Goal: Book appointment/travel/reservation

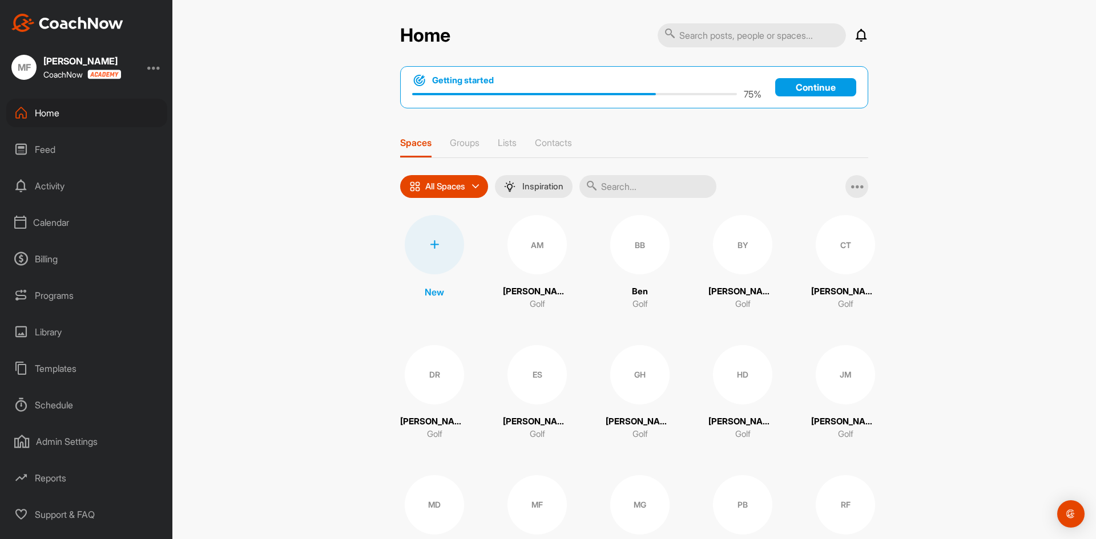
click at [54, 223] on div "Calendar" at bounding box center [86, 222] width 161 height 29
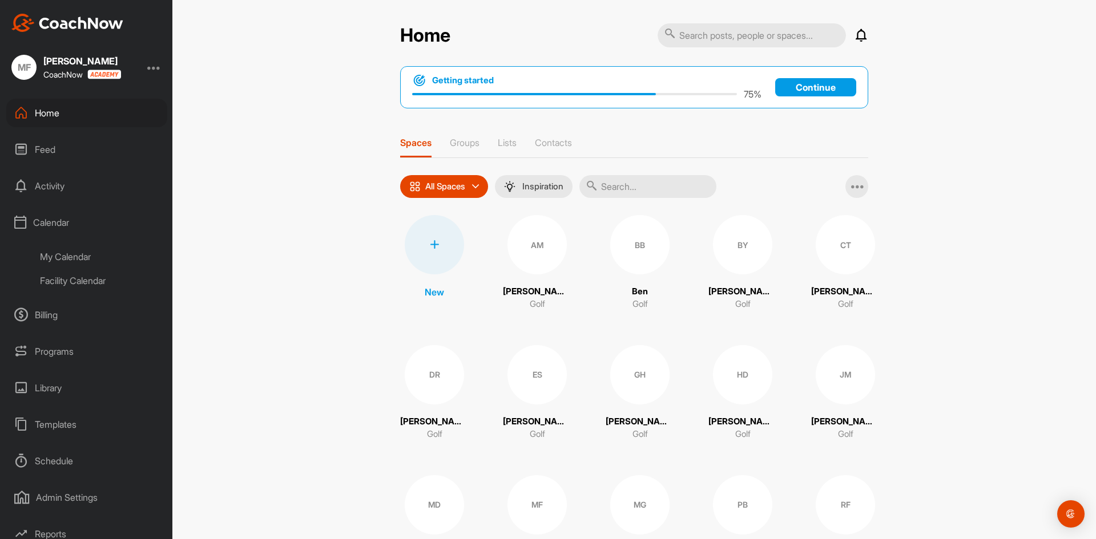
click at [65, 283] on div "Facility Calendar" at bounding box center [99, 281] width 135 height 24
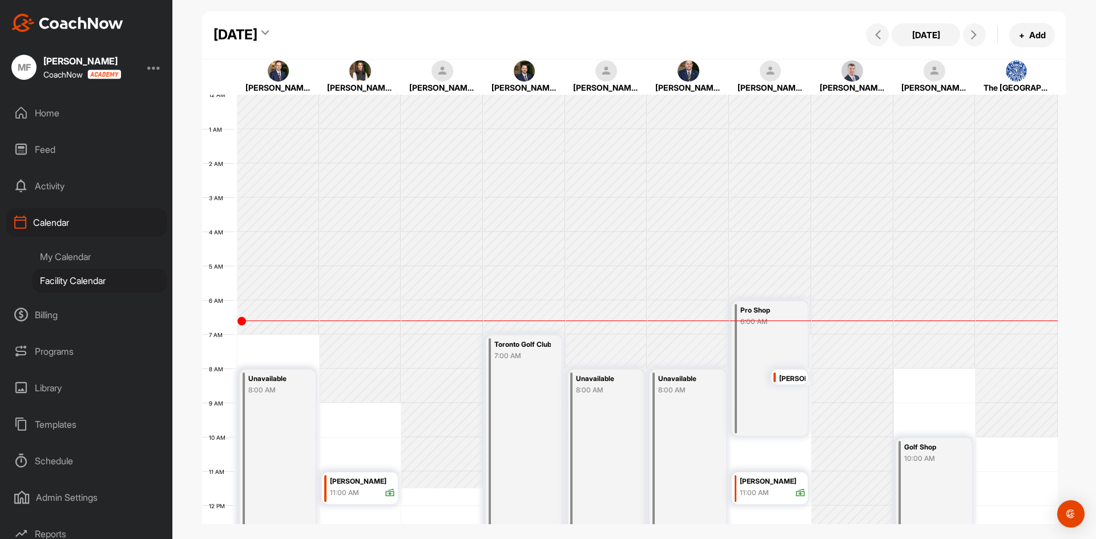
scroll to position [197, 0]
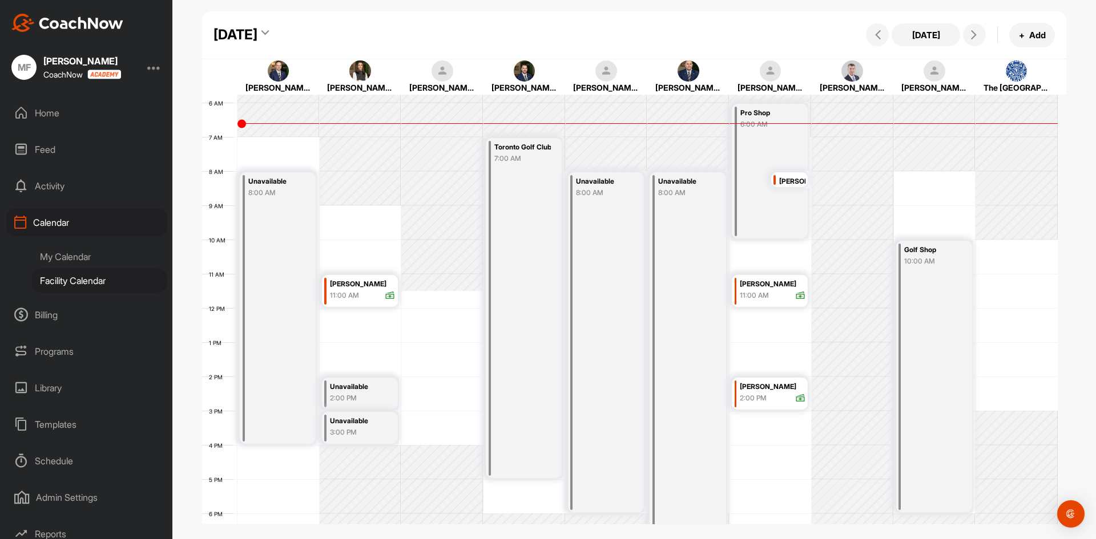
click at [42, 112] on div "Home" at bounding box center [86, 113] width 161 height 29
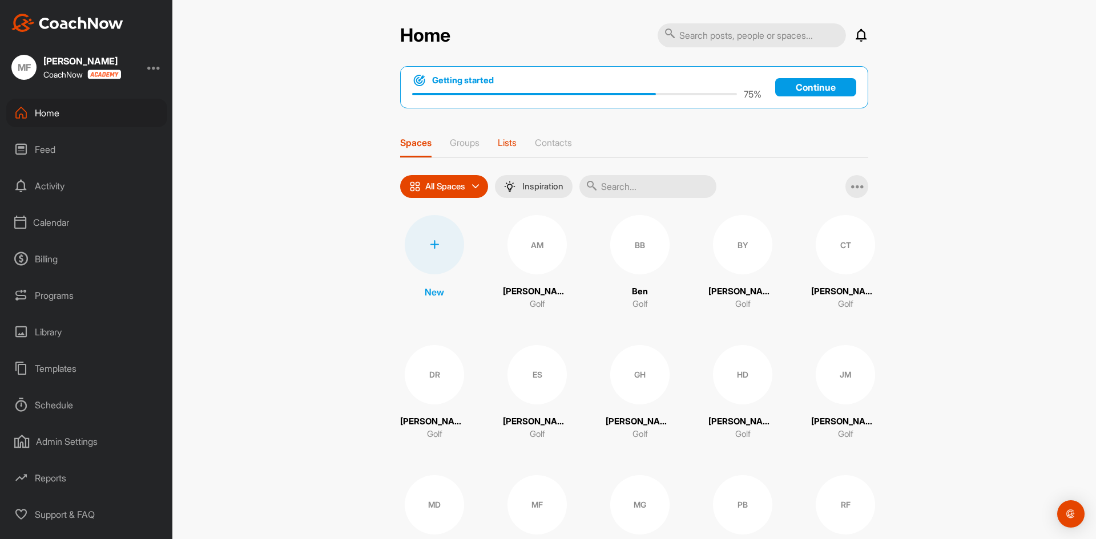
click at [503, 141] on p "Lists" at bounding box center [507, 142] width 19 height 11
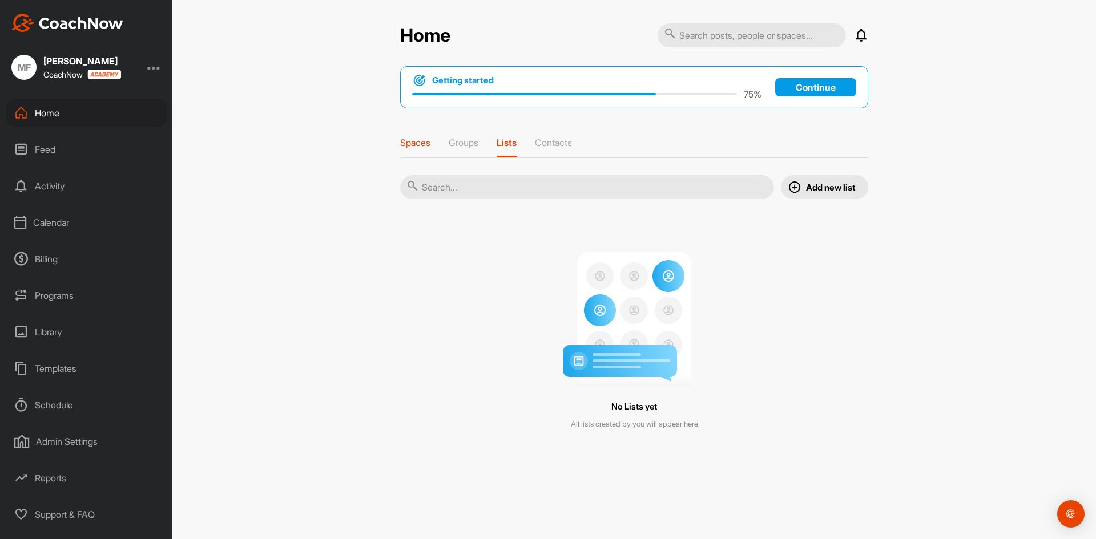
click at [419, 144] on p "Spaces" at bounding box center [415, 142] width 30 height 11
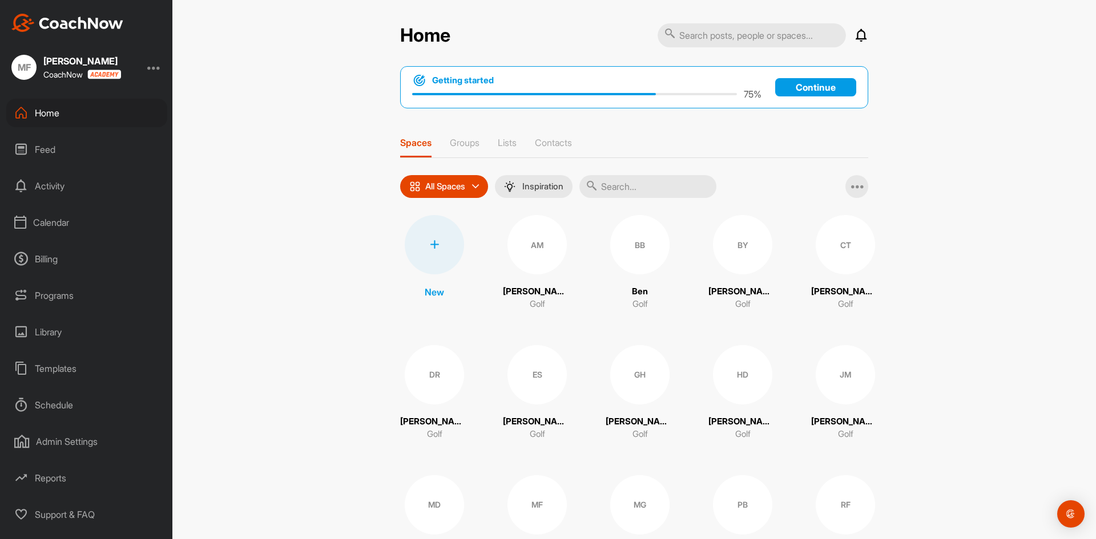
click at [42, 225] on div "Calendar" at bounding box center [86, 222] width 161 height 29
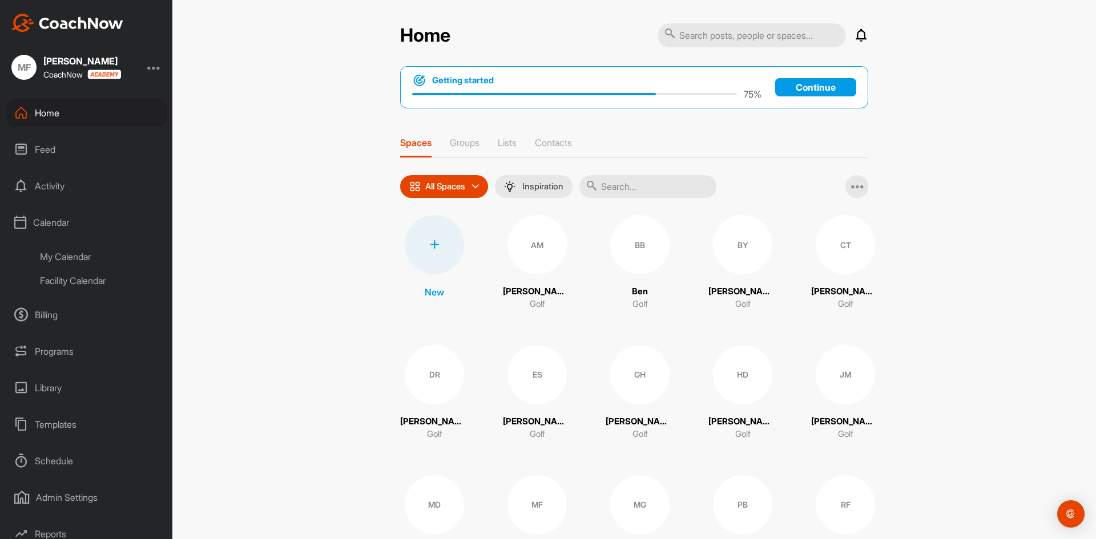
click at [76, 282] on div "Facility Calendar" at bounding box center [99, 281] width 135 height 24
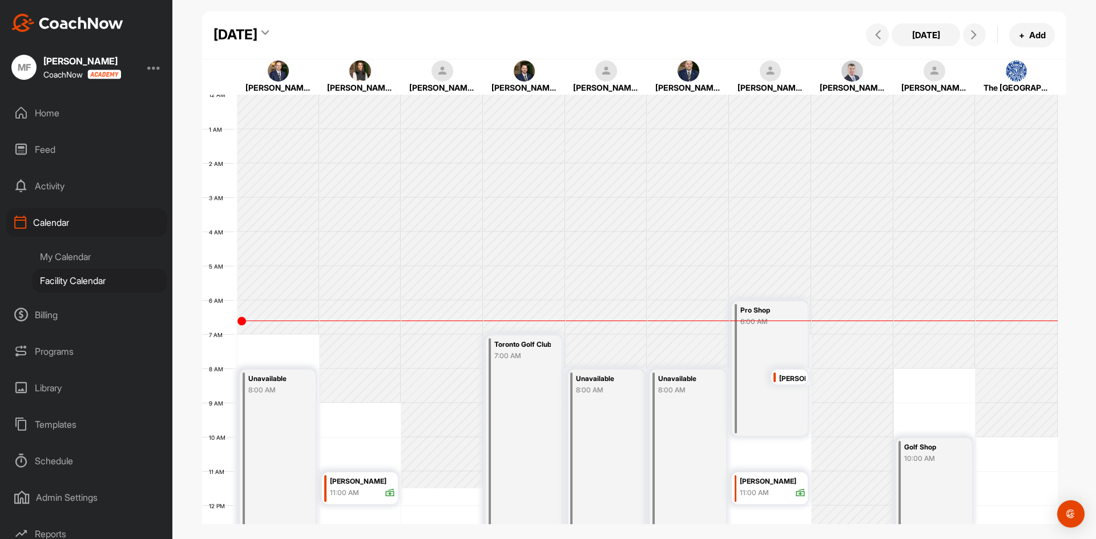
scroll to position [197, 0]
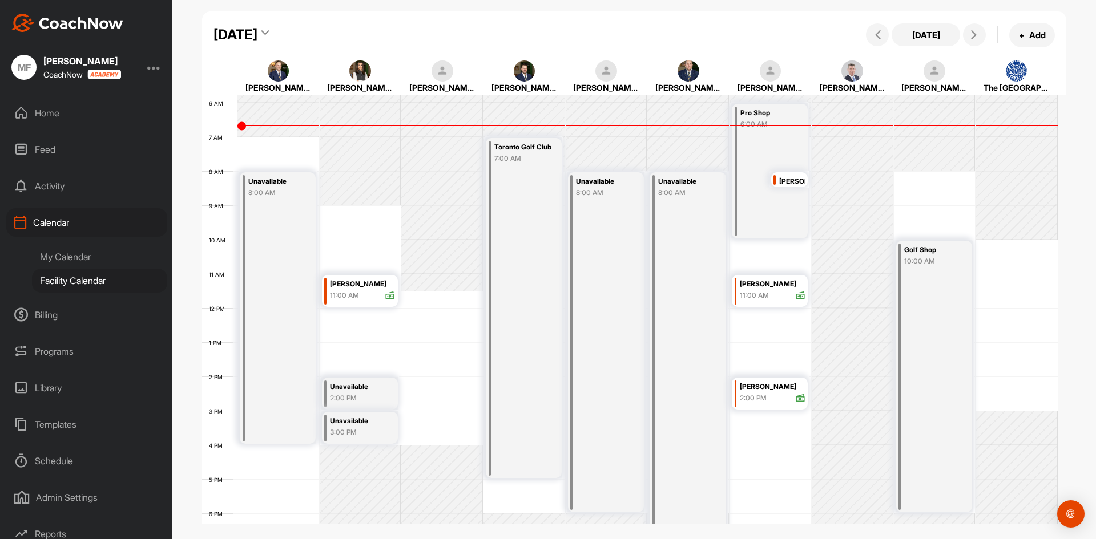
click at [269, 31] on icon at bounding box center [264, 34] width 7 height 11
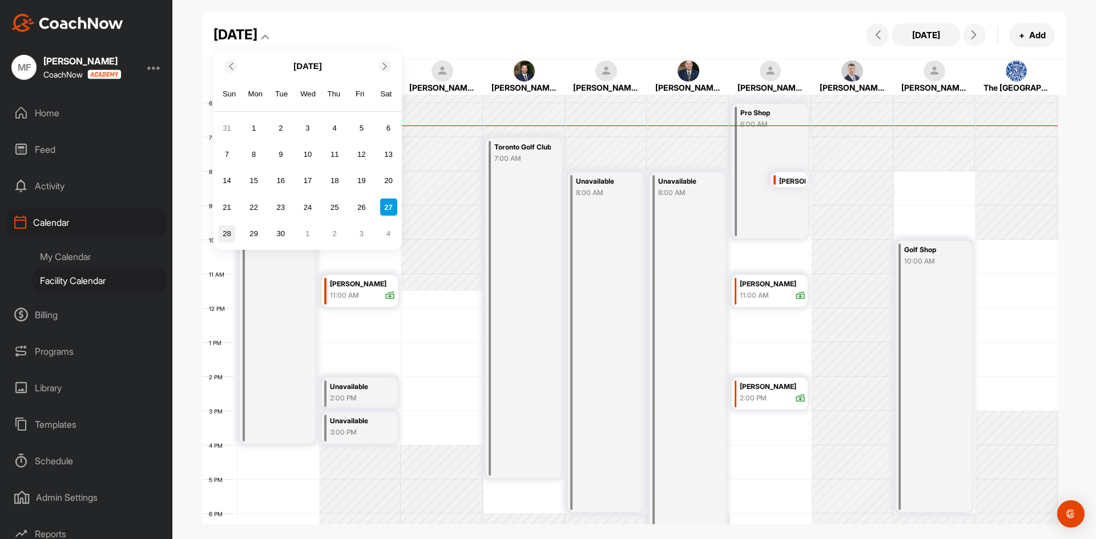
click at [226, 237] on div "28" at bounding box center [226, 233] width 17 height 17
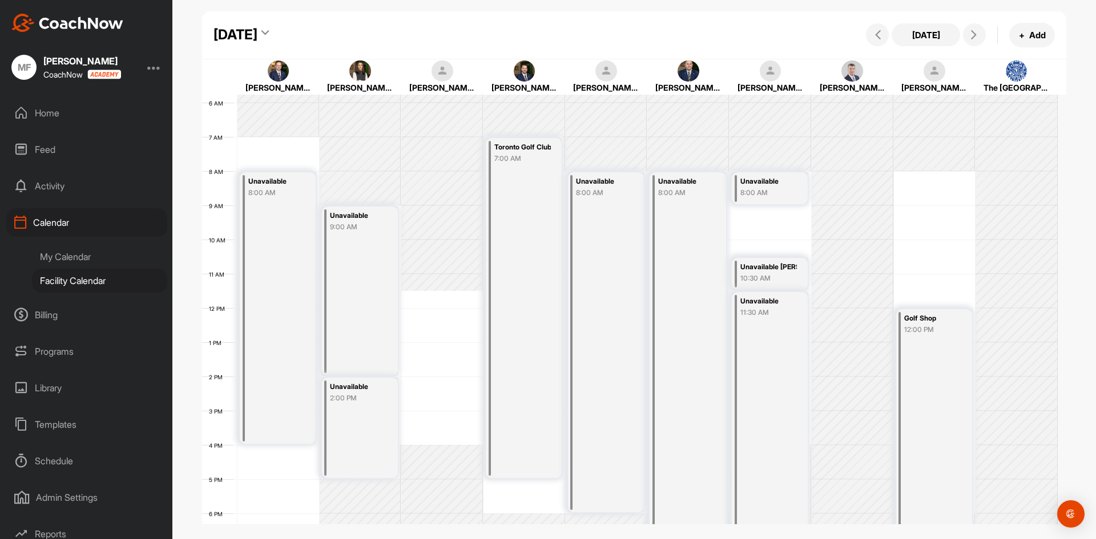
click at [269, 34] on icon at bounding box center [264, 34] width 7 height 11
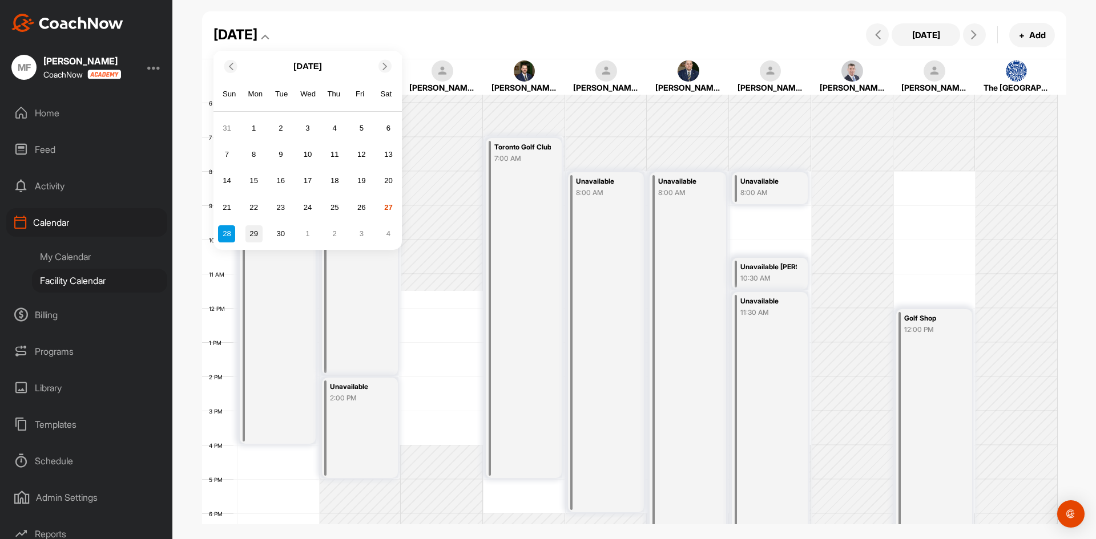
click at [255, 236] on div "29" at bounding box center [253, 233] width 17 height 17
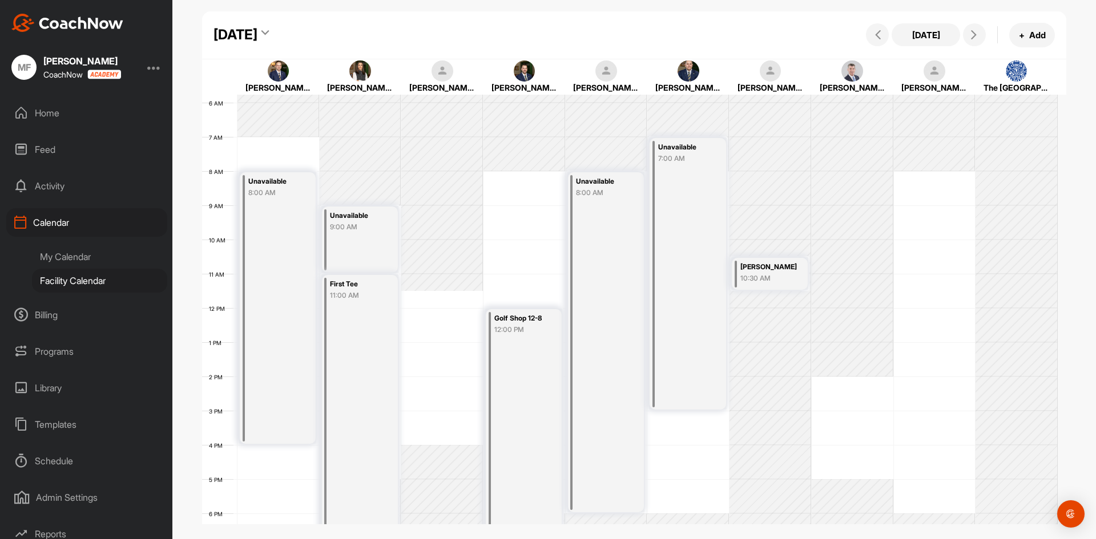
click at [269, 32] on icon at bounding box center [264, 34] width 7 height 11
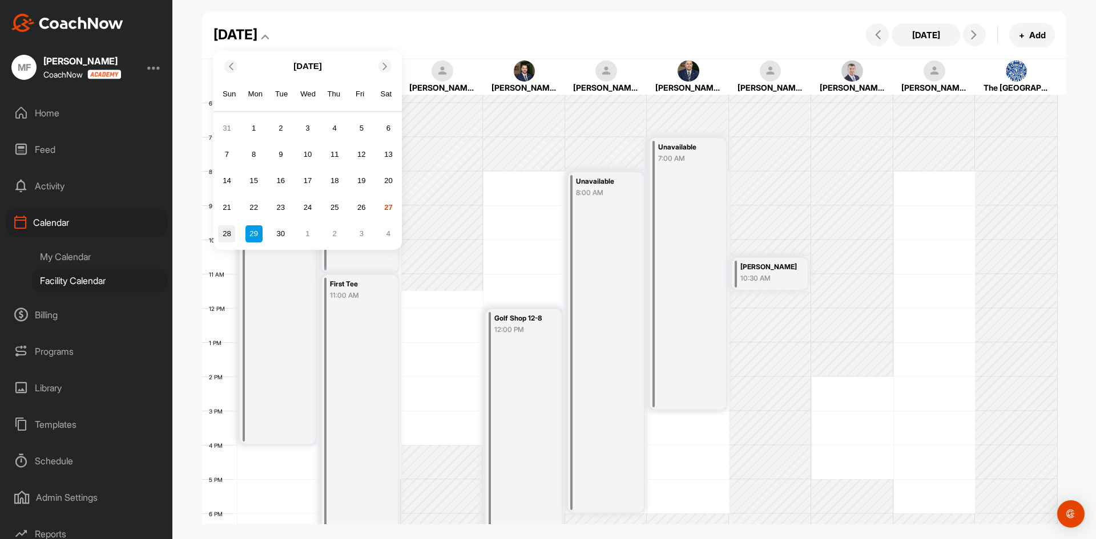
click at [229, 235] on div "28" at bounding box center [226, 233] width 17 height 17
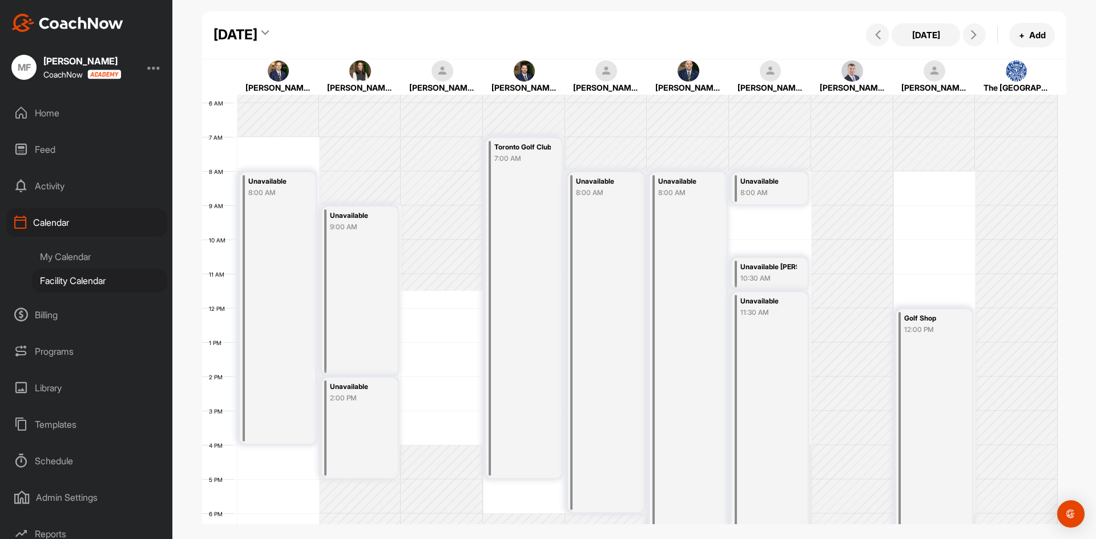
click at [773, 276] on div "10:30 AM" at bounding box center [768, 278] width 56 height 10
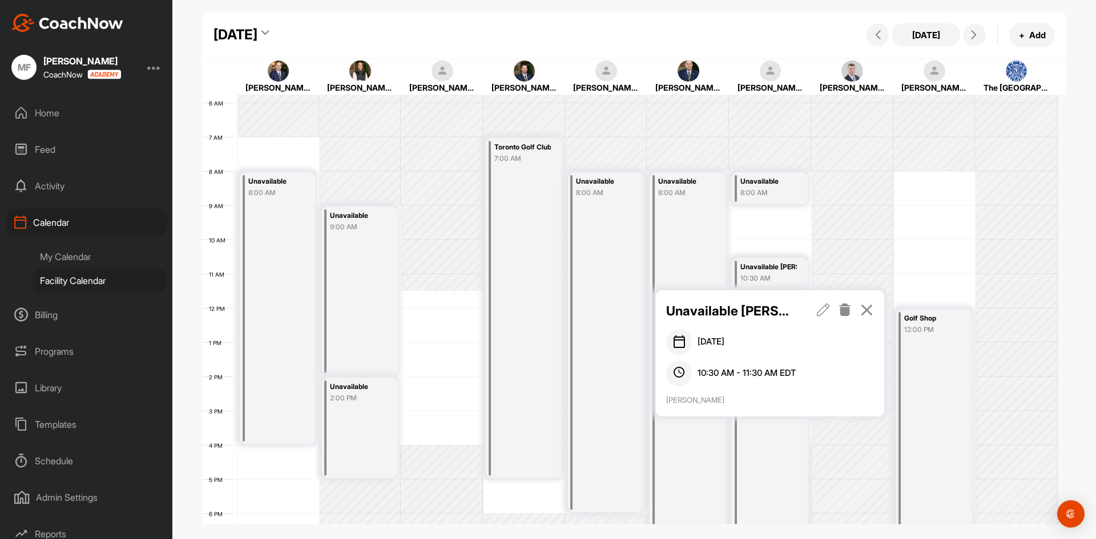
click at [846, 313] on icon at bounding box center [844, 310] width 13 height 13
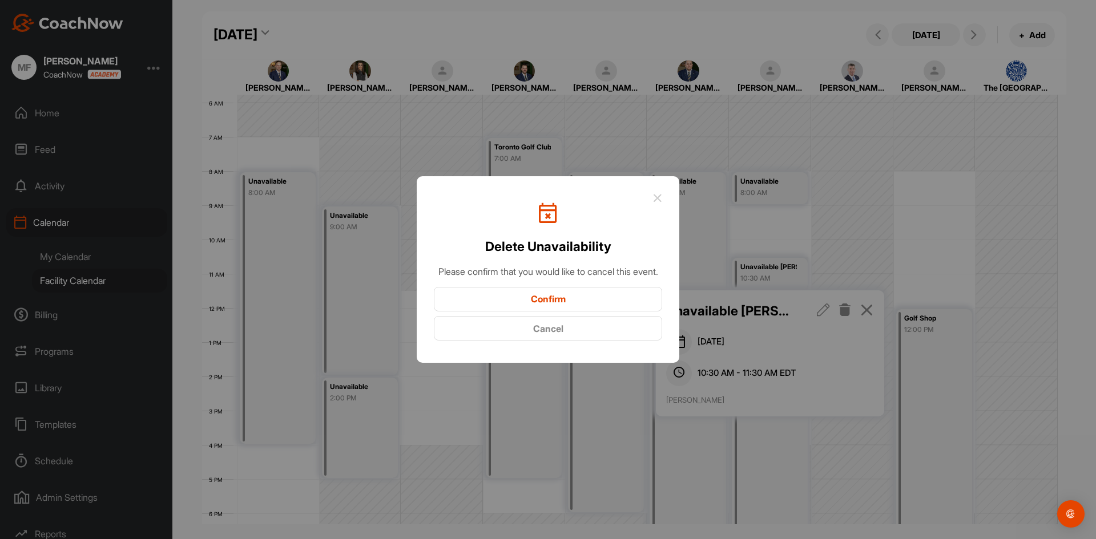
click at [550, 304] on button "Confirm" at bounding box center [548, 299] width 228 height 25
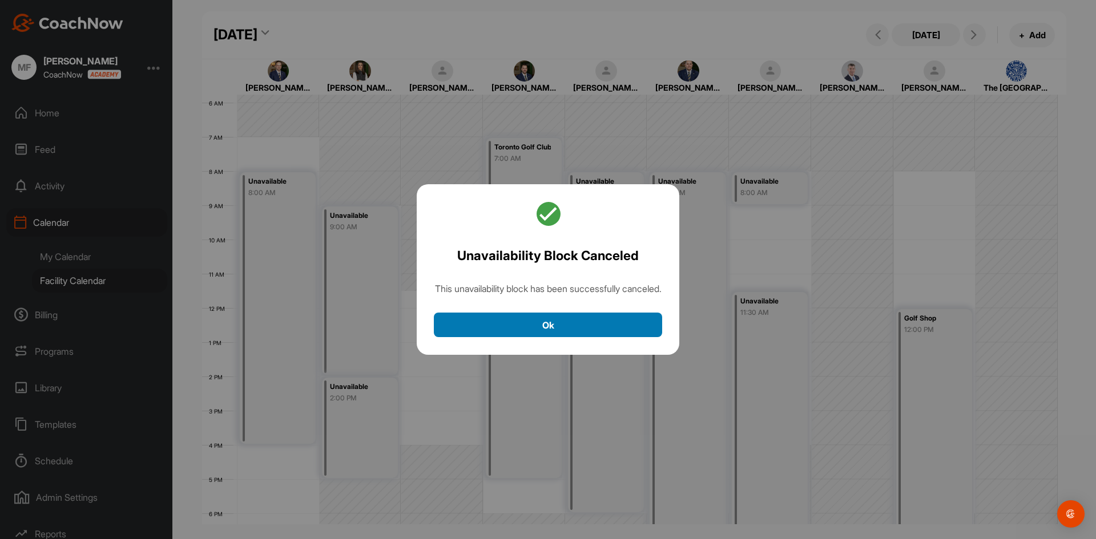
click at [540, 333] on button "Ok" at bounding box center [548, 325] width 228 height 25
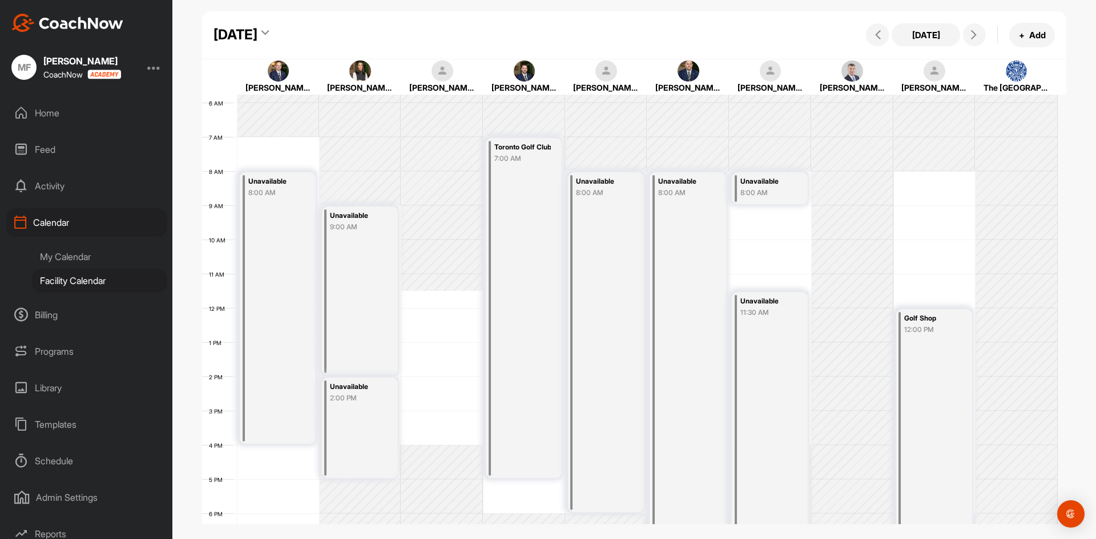
click at [269, 35] on icon at bounding box center [264, 34] width 7 height 11
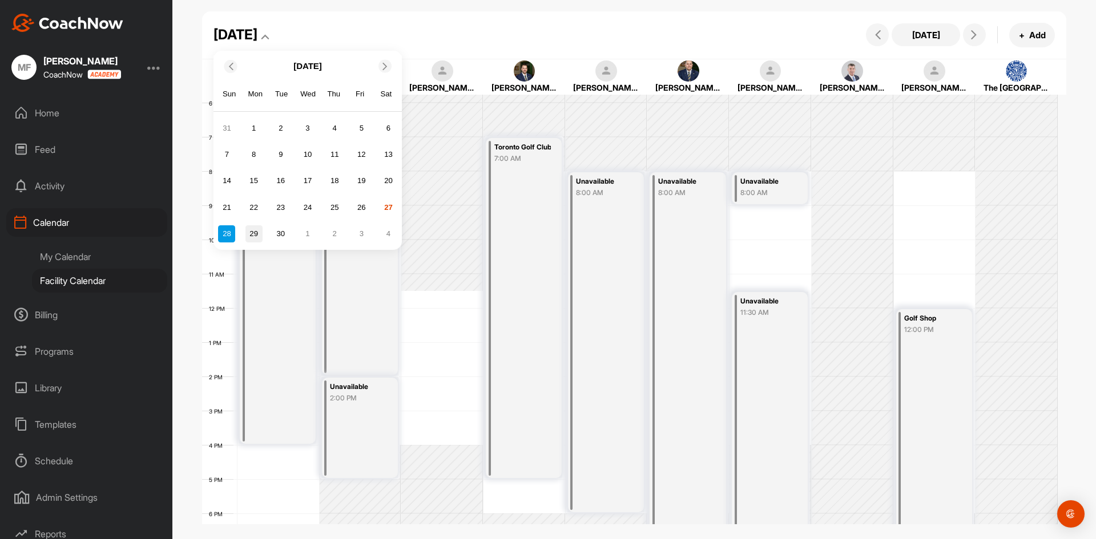
click at [255, 235] on div "29" at bounding box center [253, 233] width 17 height 17
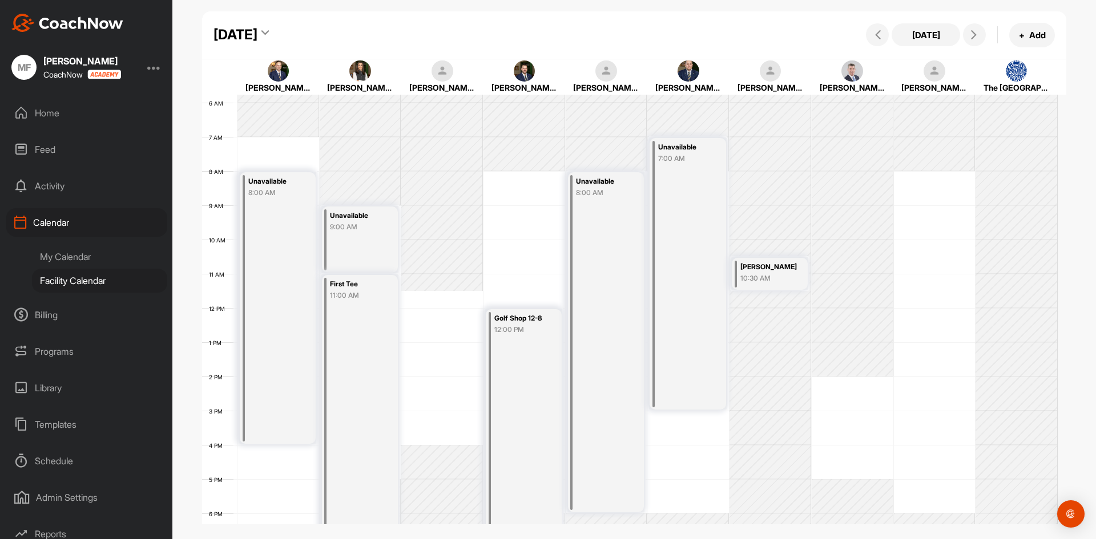
click at [269, 35] on icon at bounding box center [264, 34] width 7 height 11
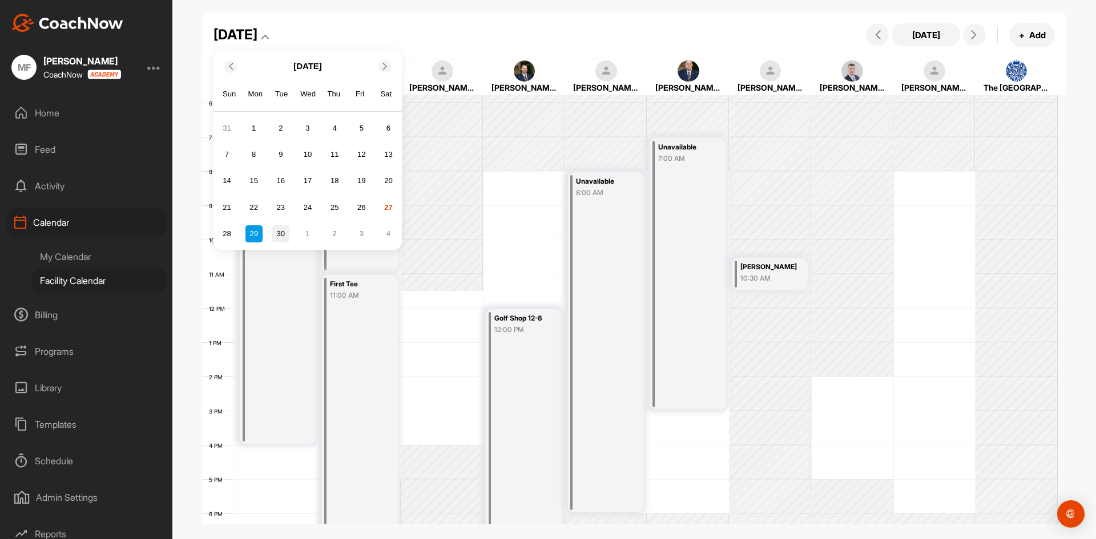
click at [277, 237] on div "30" at bounding box center [280, 233] width 17 height 17
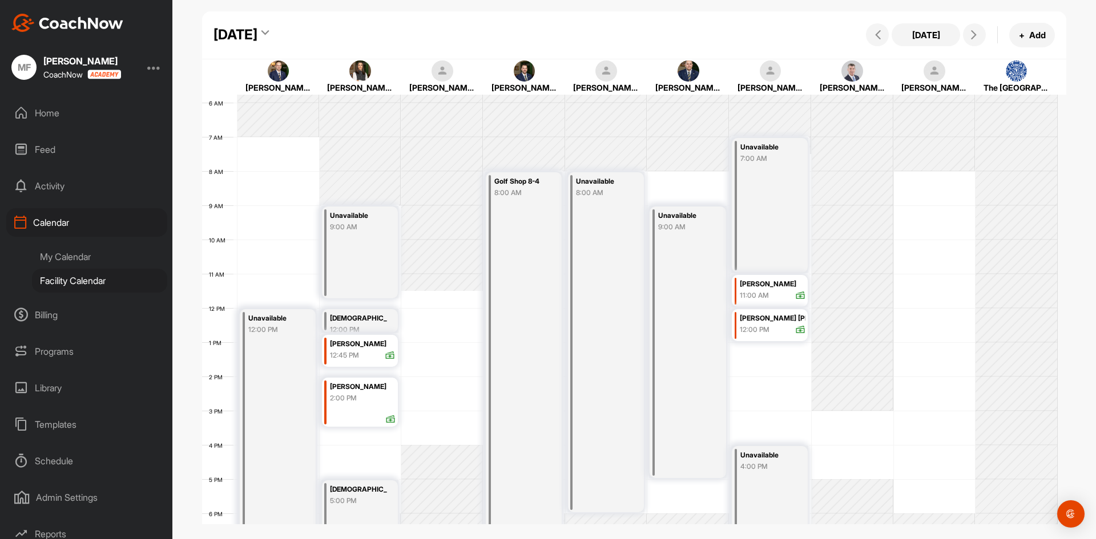
click at [269, 33] on icon at bounding box center [264, 34] width 7 height 11
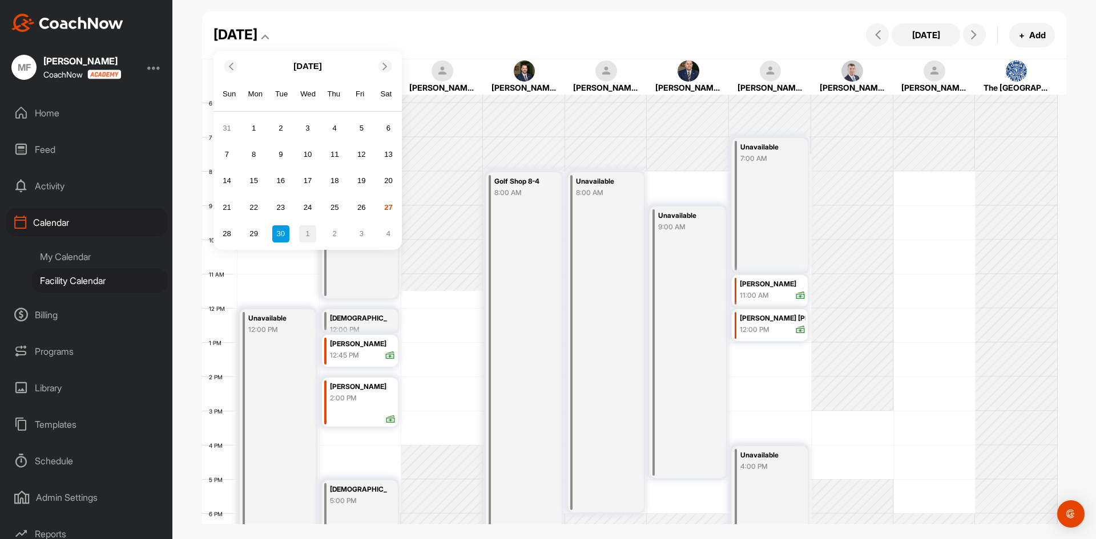
click at [308, 233] on div "1" at bounding box center [307, 233] width 17 height 17
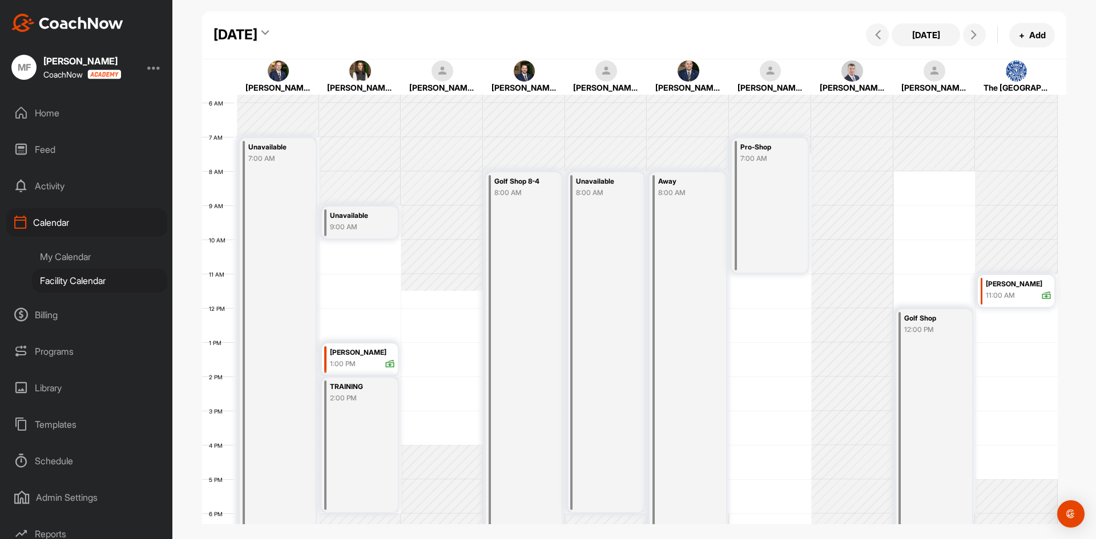
click at [269, 30] on icon at bounding box center [264, 34] width 7 height 11
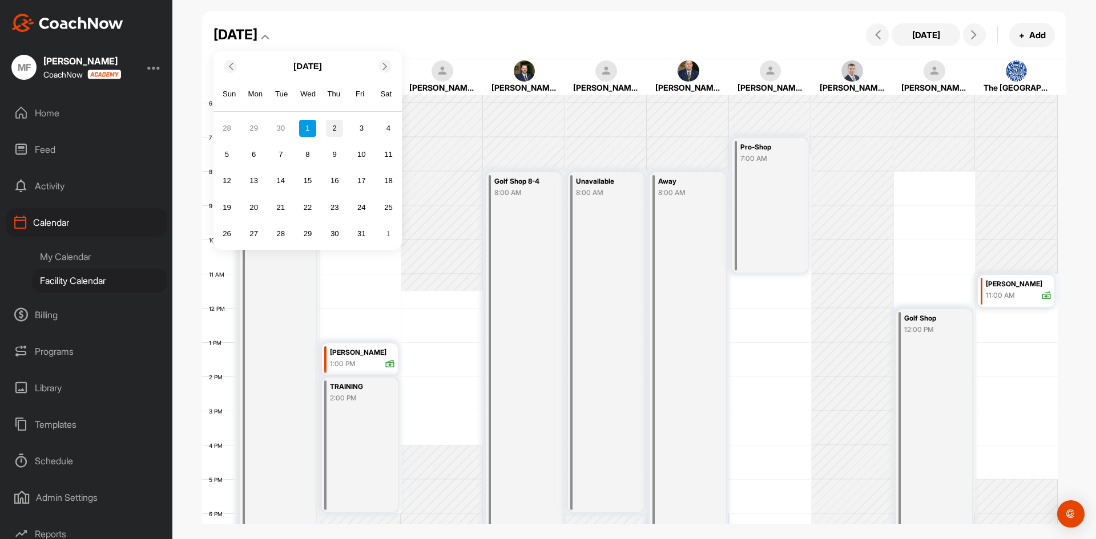
click at [330, 129] on div "2" at bounding box center [334, 128] width 17 height 17
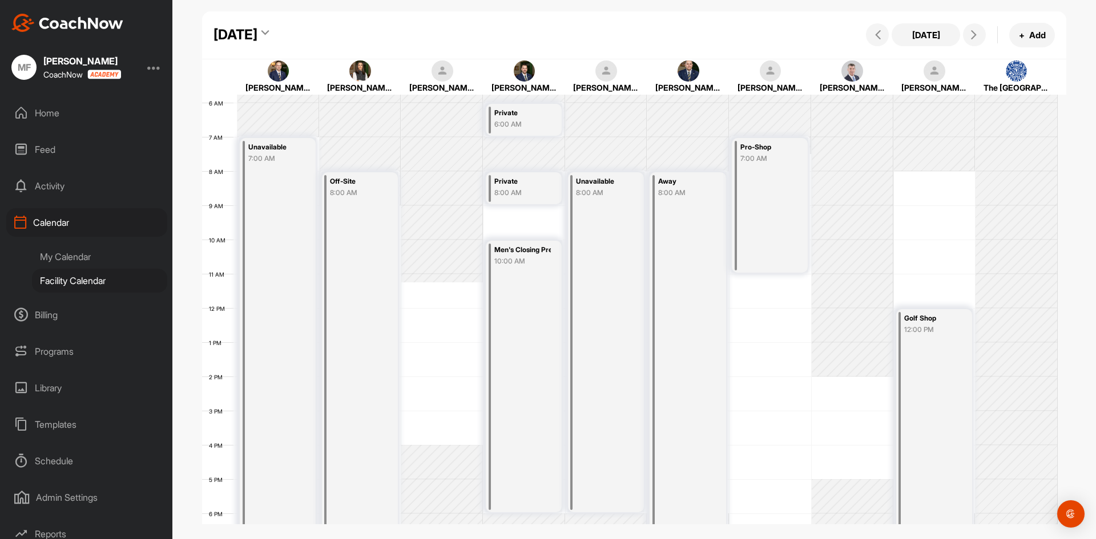
click at [269, 35] on icon at bounding box center [264, 34] width 7 height 11
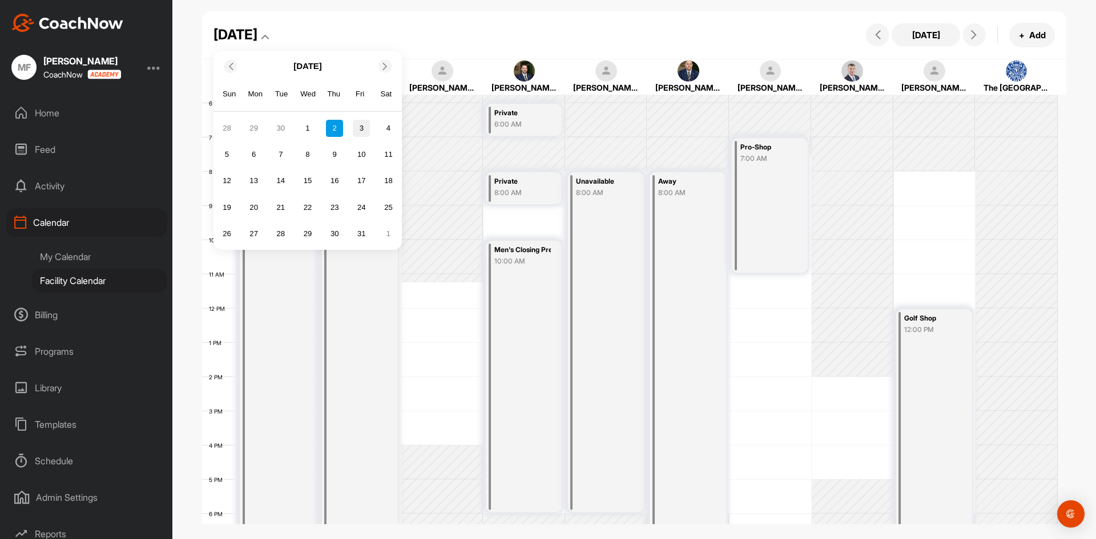
click at [360, 130] on div "3" at bounding box center [361, 128] width 17 height 17
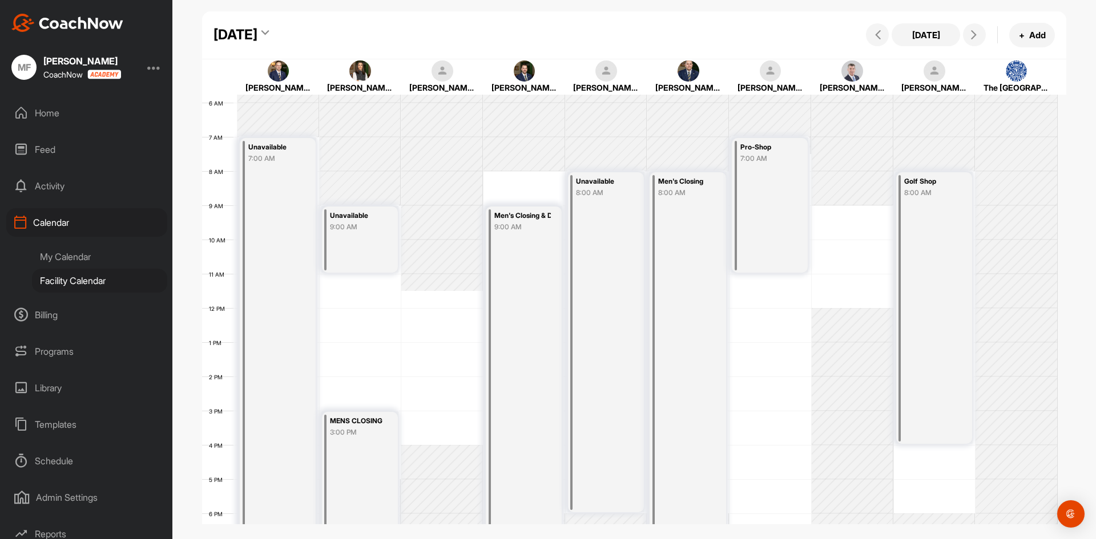
click at [269, 34] on icon at bounding box center [264, 34] width 7 height 11
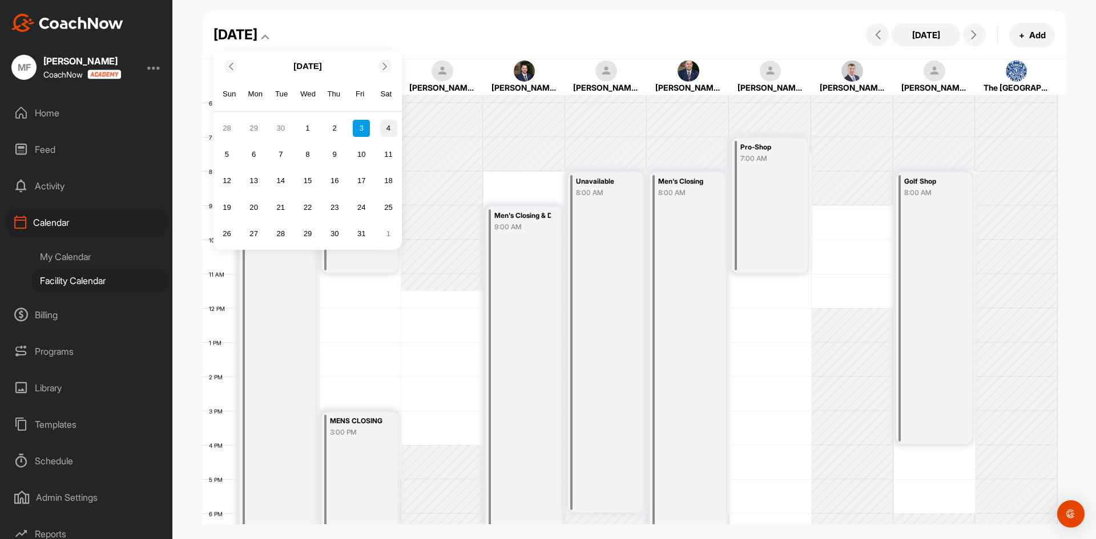
click at [390, 131] on div "4" at bounding box center [388, 128] width 17 height 17
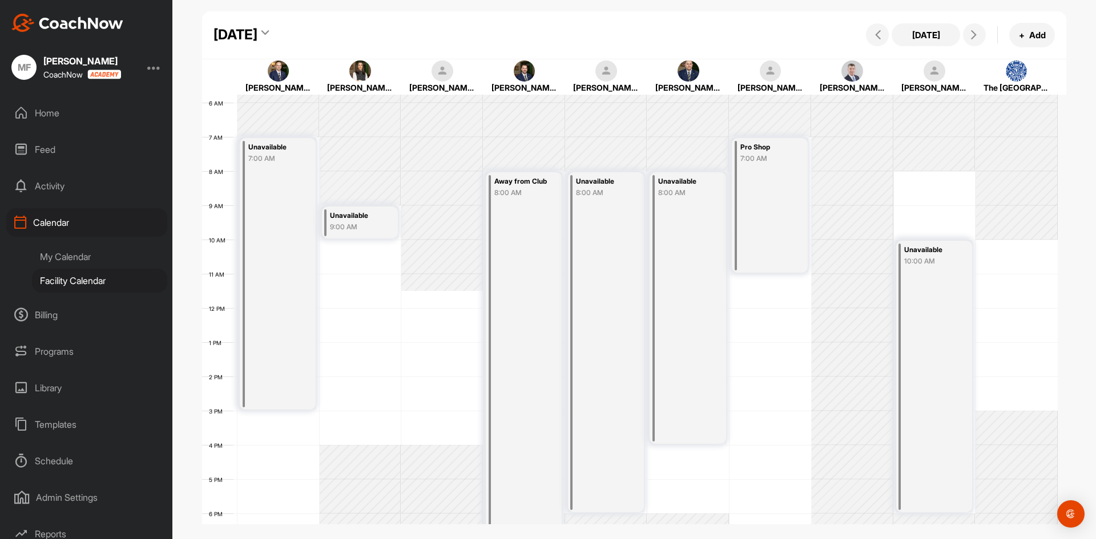
click at [269, 33] on icon at bounding box center [264, 34] width 7 height 11
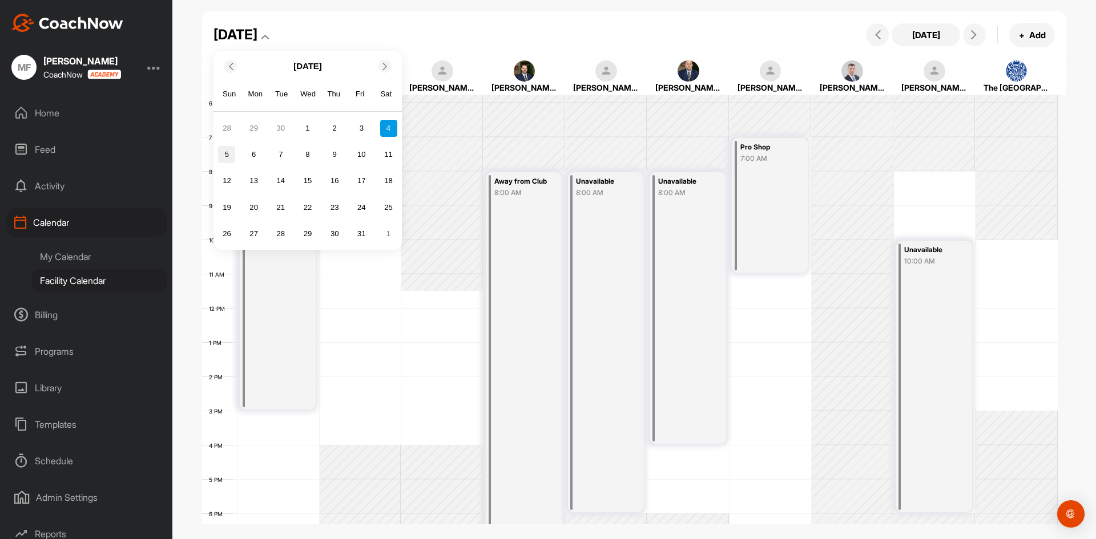
click at [223, 154] on div "5" at bounding box center [226, 154] width 17 height 17
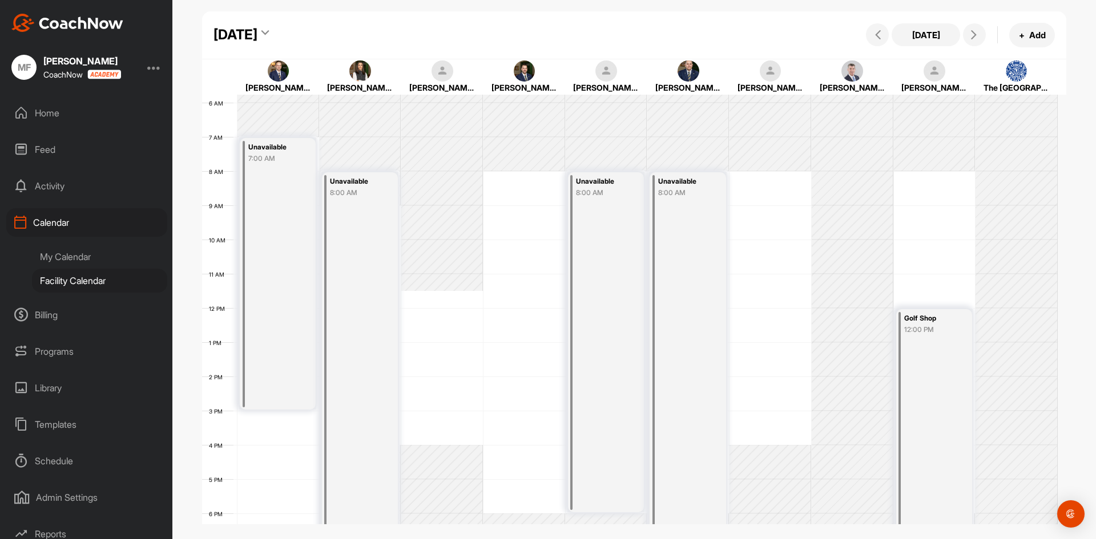
click at [269, 34] on icon at bounding box center [264, 34] width 7 height 11
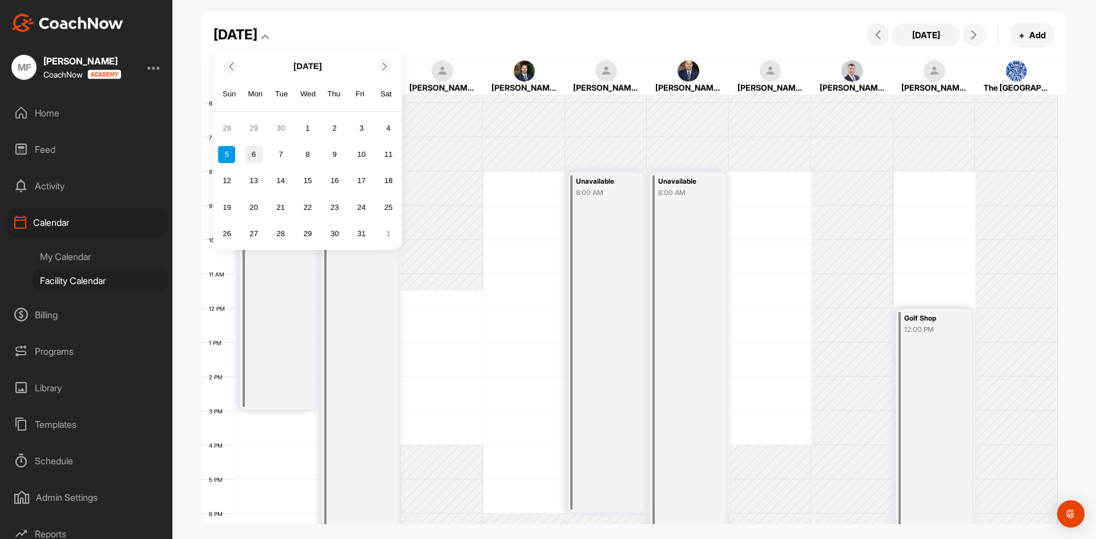
click at [262, 154] on div "6" at bounding box center [253, 154] width 17 height 17
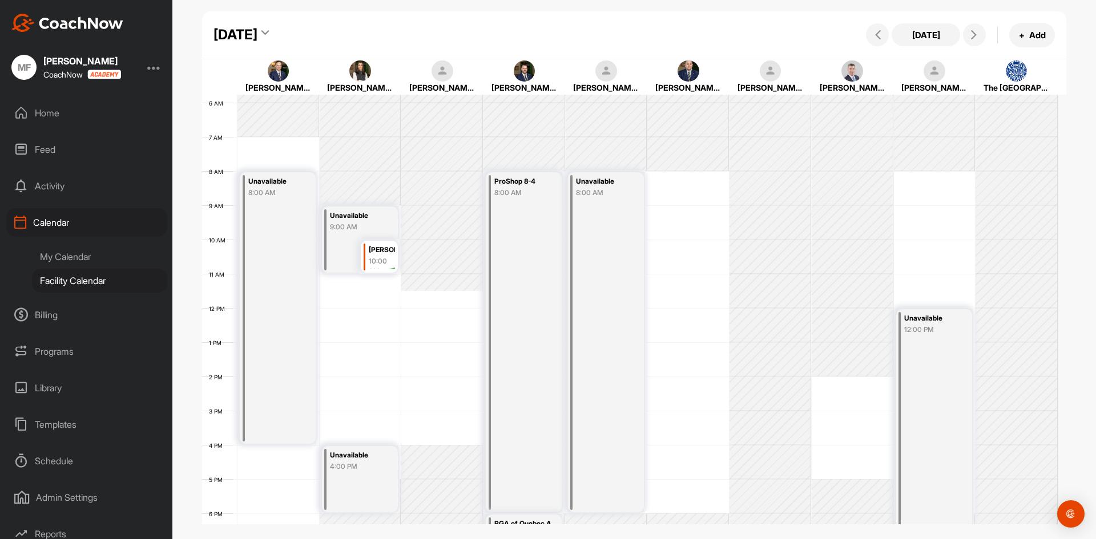
click at [269, 35] on icon at bounding box center [264, 34] width 7 height 11
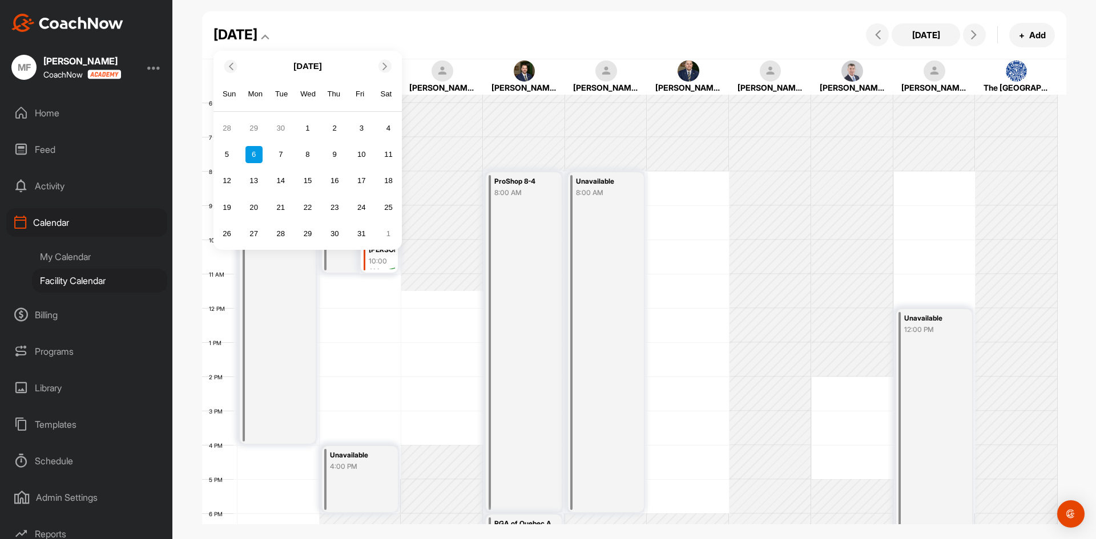
click at [232, 64] on icon at bounding box center [230, 65] width 7 height 7
click at [389, 211] on div "27" at bounding box center [388, 207] width 17 height 17
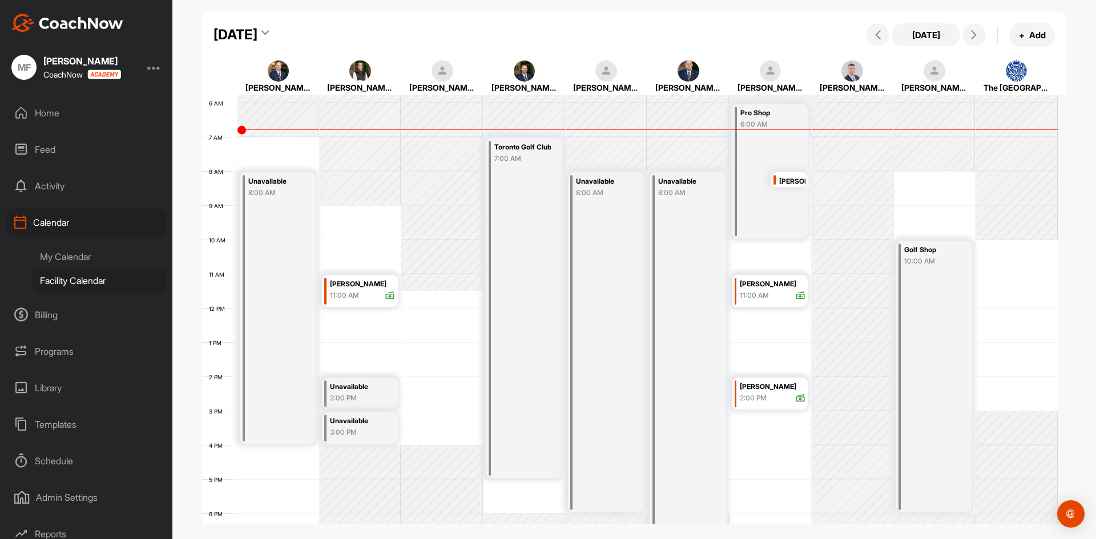
click at [269, 33] on icon at bounding box center [264, 34] width 7 height 11
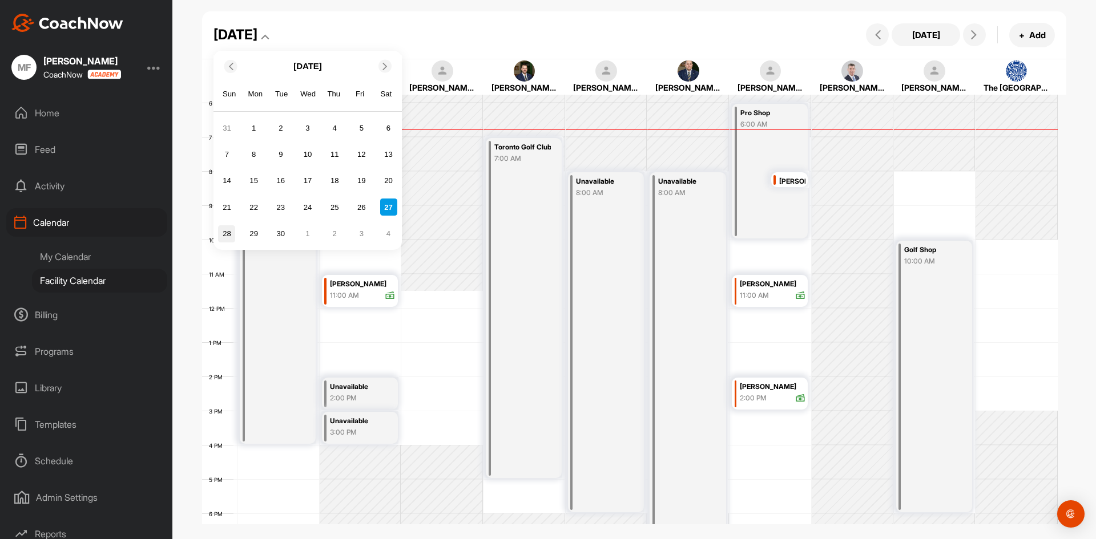
click at [229, 234] on div "28" at bounding box center [226, 233] width 17 height 17
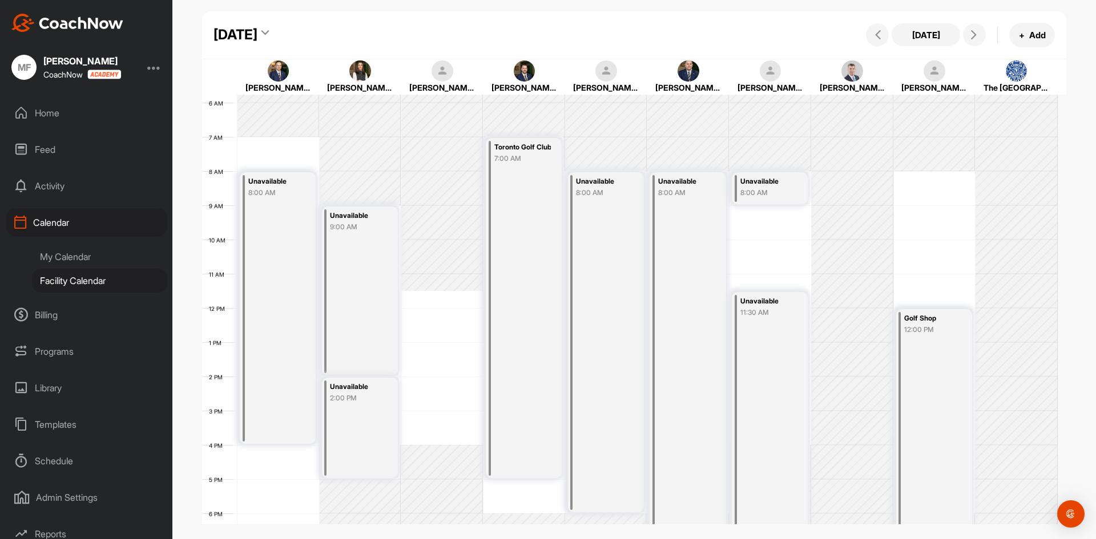
drag, startPoint x: 786, startPoint y: 197, endPoint x: 790, endPoint y: 219, distance: 22.0
click at [790, 219] on div "12 AM 1 AM 2 AM 3 AM 4 AM 5 AM 6 AM 7 AM 8 AM 9 AM 10 AM 11 AM 12 PM 1 PM 2 PM …" at bounding box center [629, 308] width 855 height 822
drag, startPoint x: 790, startPoint y: 219, endPoint x: 793, endPoint y: 241, distance: 22.4
click at [793, 241] on div "12 AM 1 AM 2 AM 3 AM 4 AM 5 AM 6 AM 7 AM 8 AM 9 AM 10 AM 11 AM 12 PM 1 PM 2 PM …" at bounding box center [629, 308] width 855 height 822
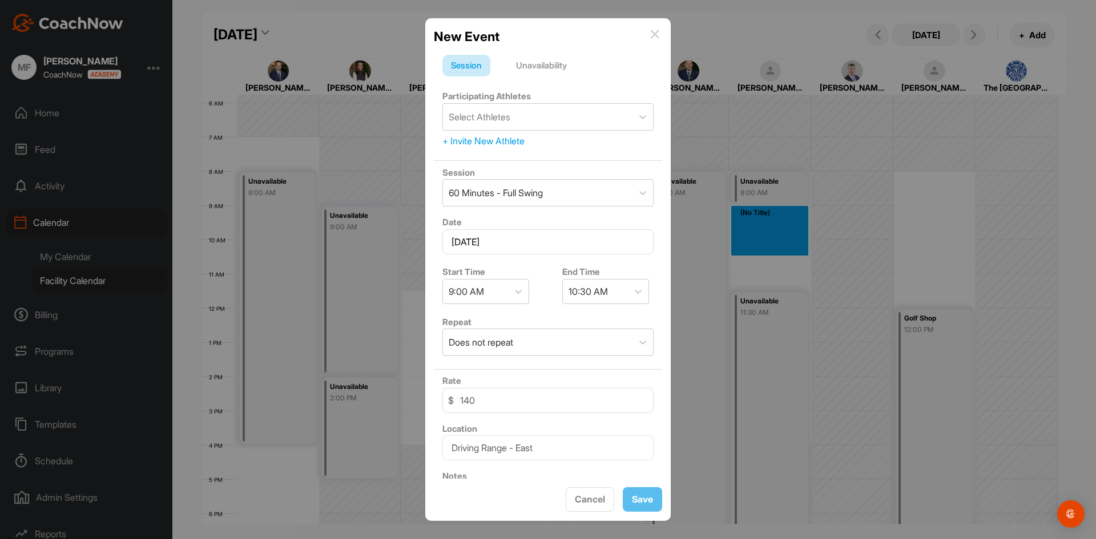
click at [541, 68] on div "Unavailability" at bounding box center [541, 66] width 68 height 22
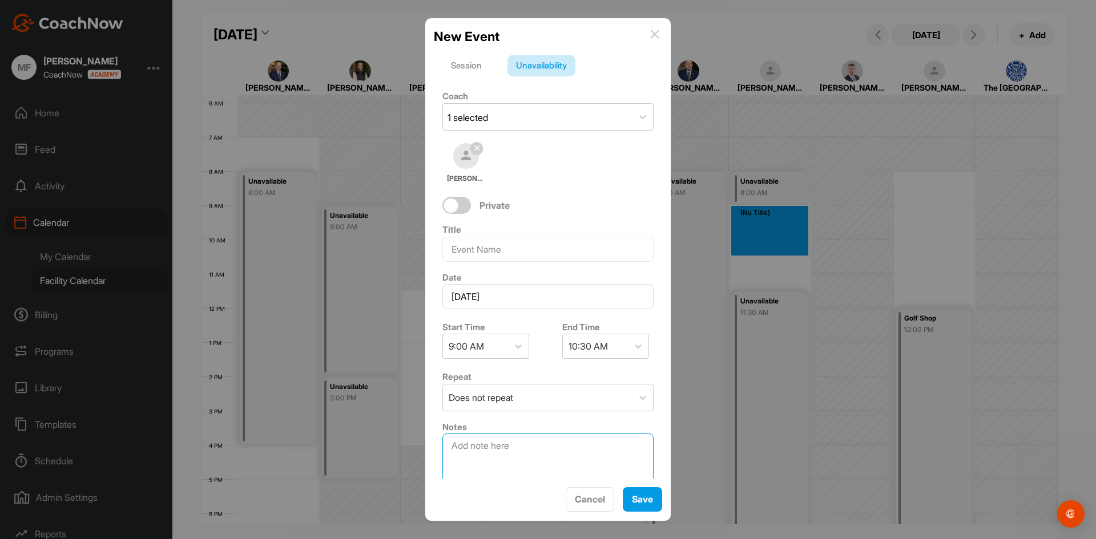
click at [520, 455] on textarea at bounding box center [547, 462] width 211 height 57
click at [462, 68] on div "Session" at bounding box center [466, 66] width 48 height 22
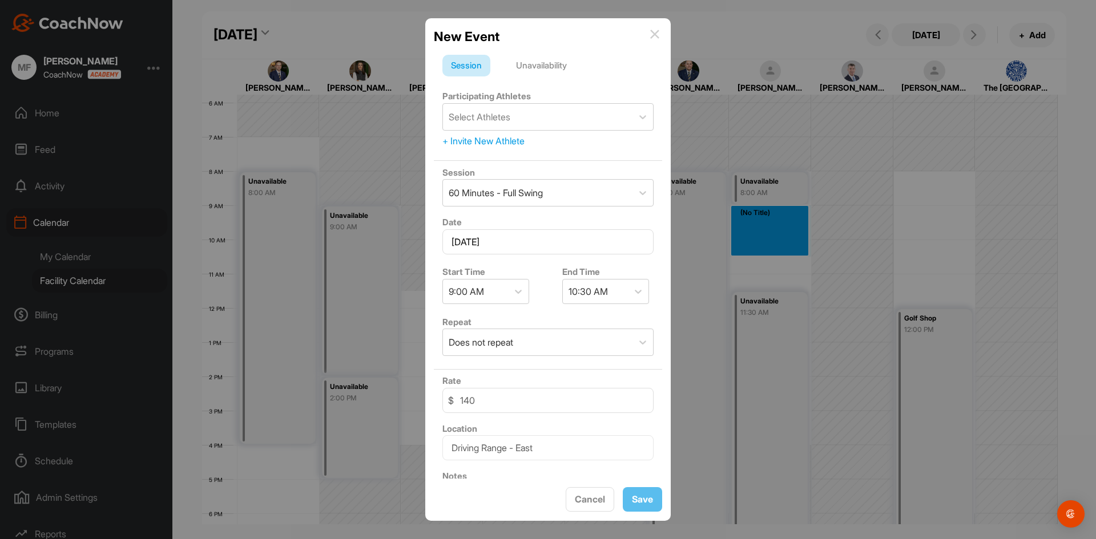
click at [525, 66] on div "Unavailability" at bounding box center [541, 66] width 68 height 22
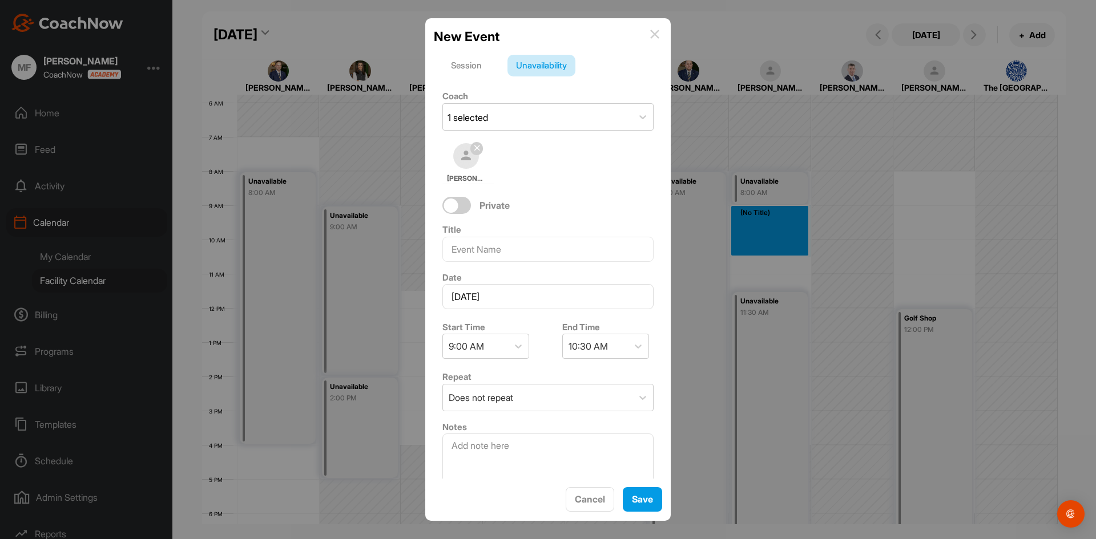
click at [479, 169] on div "[PERSON_NAME]" at bounding box center [467, 163] width 51 height 41
click at [470, 161] on img at bounding box center [466, 156] width 26 height 26
click at [518, 251] on input at bounding box center [547, 249] width 211 height 25
type input "Scan Chum"
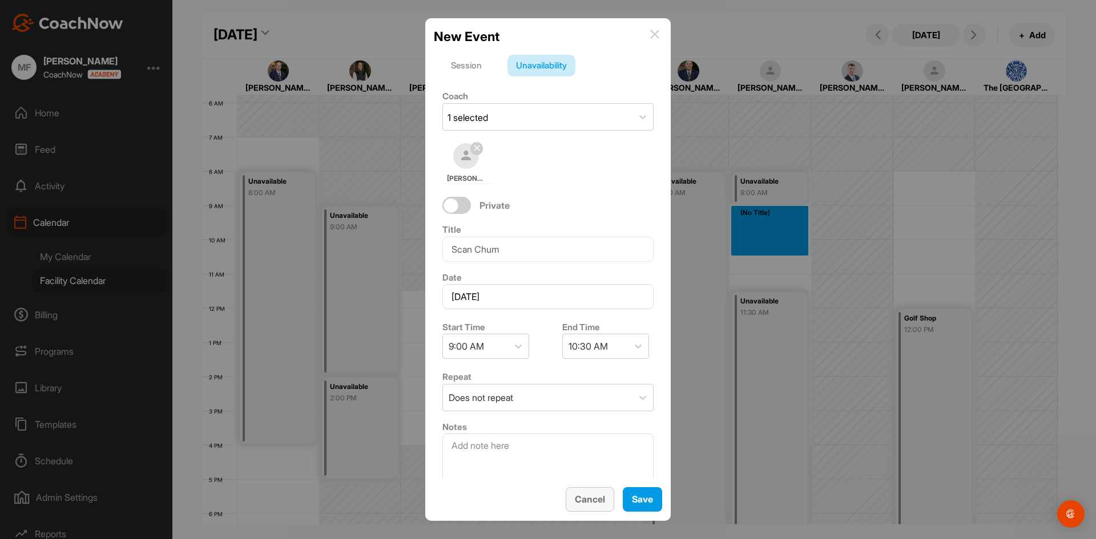
click at [599, 501] on span "Cancel" at bounding box center [590, 499] width 30 height 11
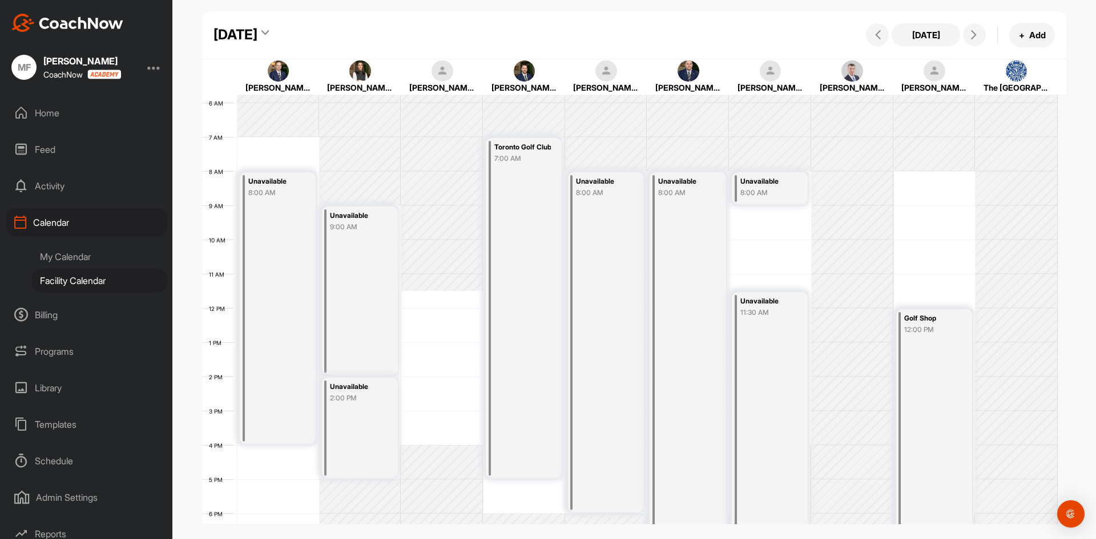
drag, startPoint x: 787, startPoint y: 181, endPoint x: 793, endPoint y: 208, distance: 27.5
click at [793, 208] on div "12 AM 1 AM 2 AM 3 AM 4 AM 5 AM 6 AM 7 AM 8 AM 9 AM 10 AM 11 AM 12 PM 1 PM 2 PM …" at bounding box center [629, 308] width 855 height 822
click at [792, 184] on div "Unavailable" at bounding box center [768, 181] width 56 height 13
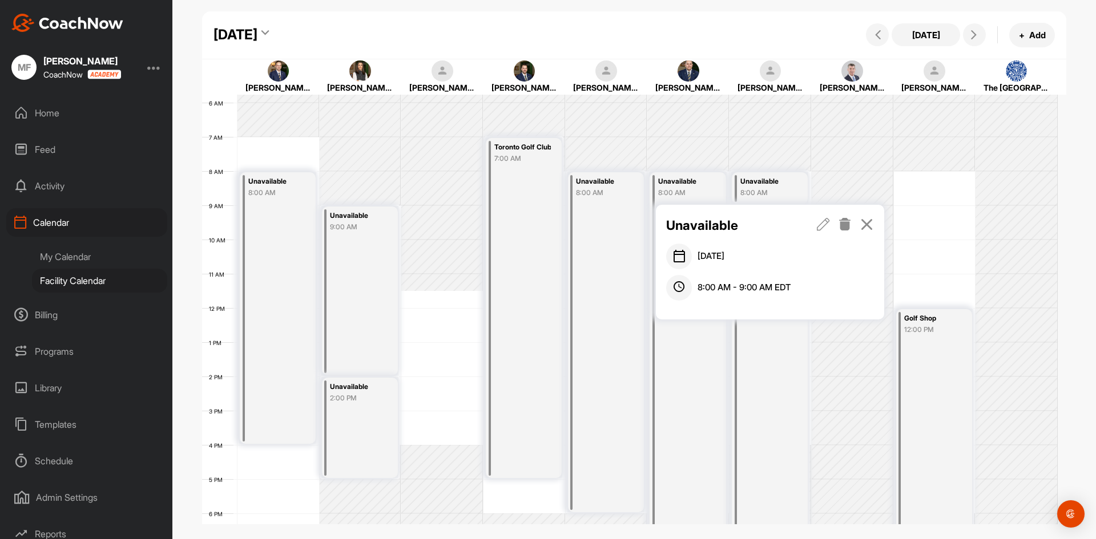
click at [823, 225] on icon at bounding box center [823, 224] width 13 height 13
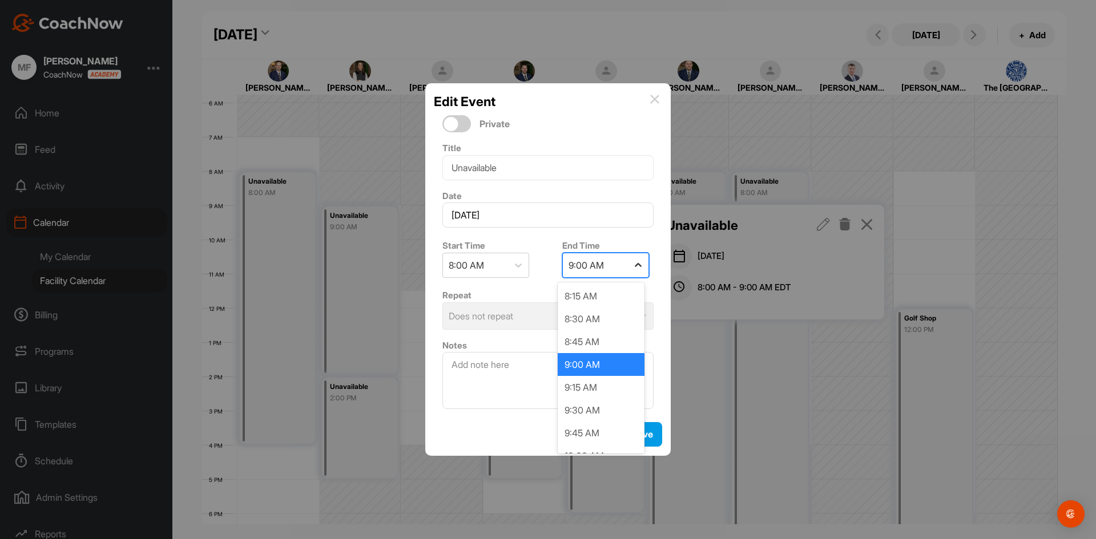
click at [636, 264] on icon at bounding box center [637, 265] width 11 height 11
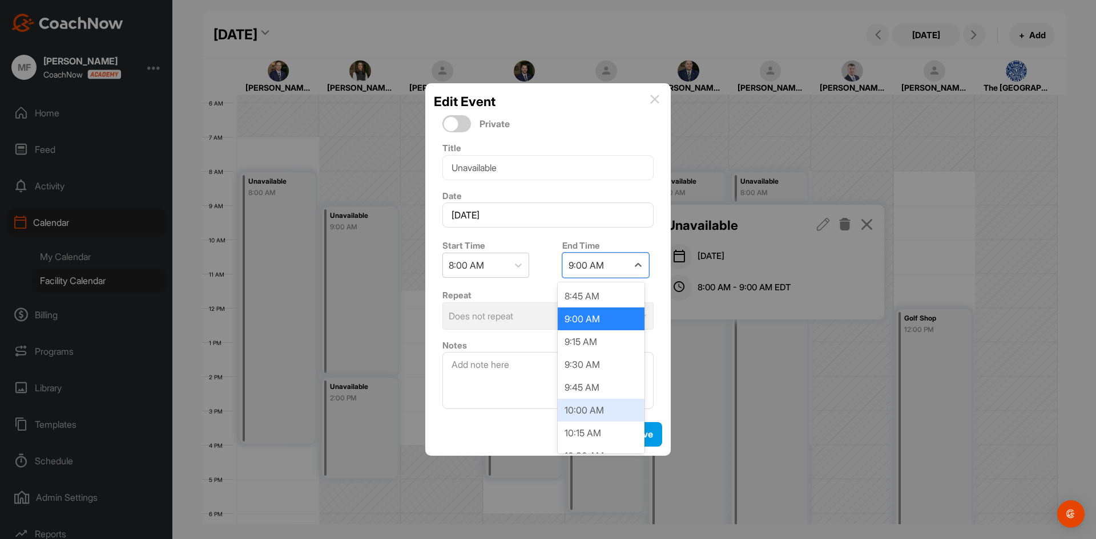
scroll to position [68, 0]
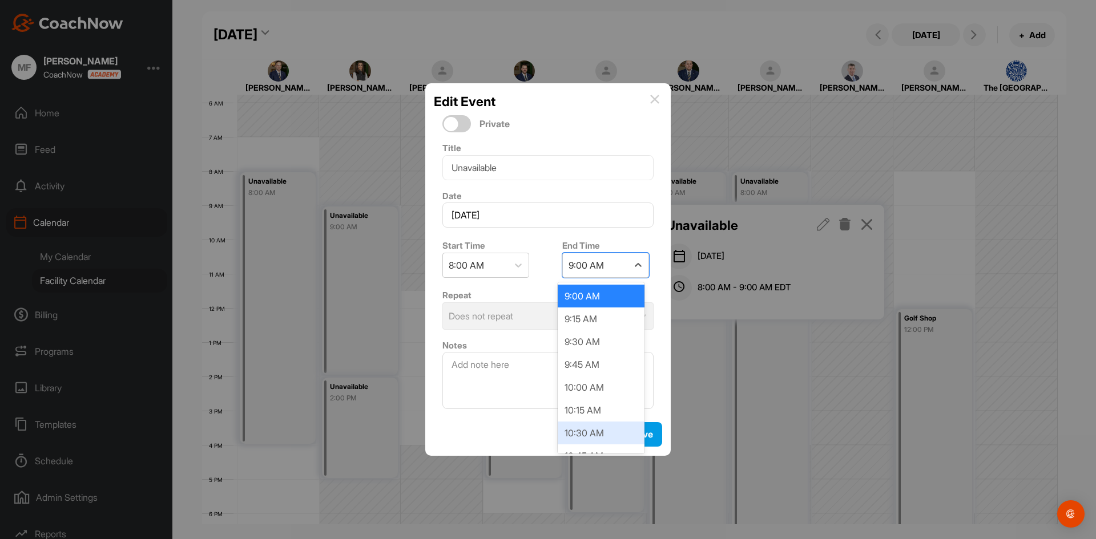
click at [611, 435] on div "10:30 AM" at bounding box center [601, 433] width 87 height 23
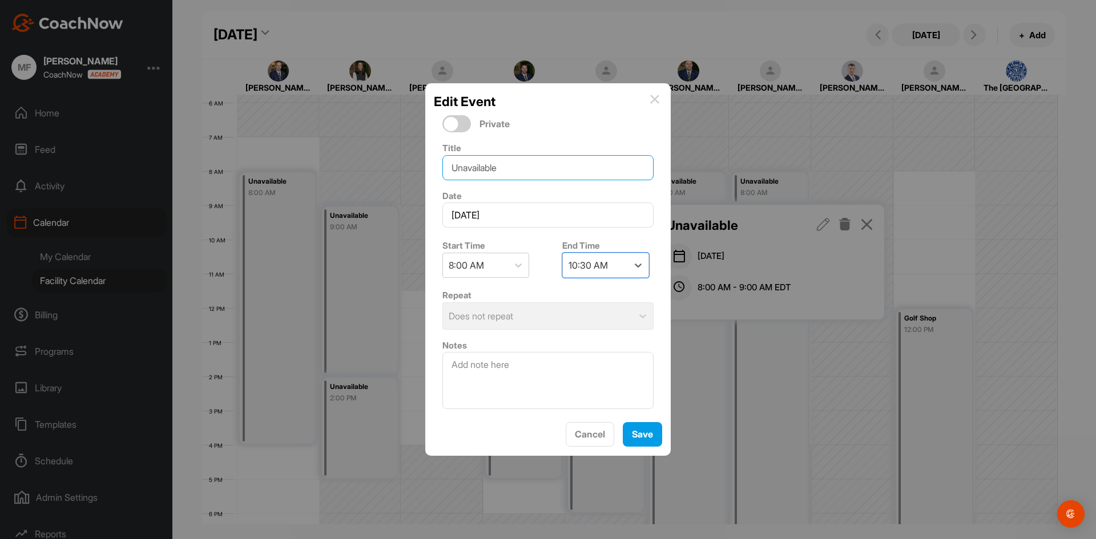
click at [602, 167] on input "Unavailable" at bounding box center [547, 167] width 211 height 25
type input "Unavailable Scan Chum"
click at [639, 433] on span "Save" at bounding box center [642, 434] width 21 height 11
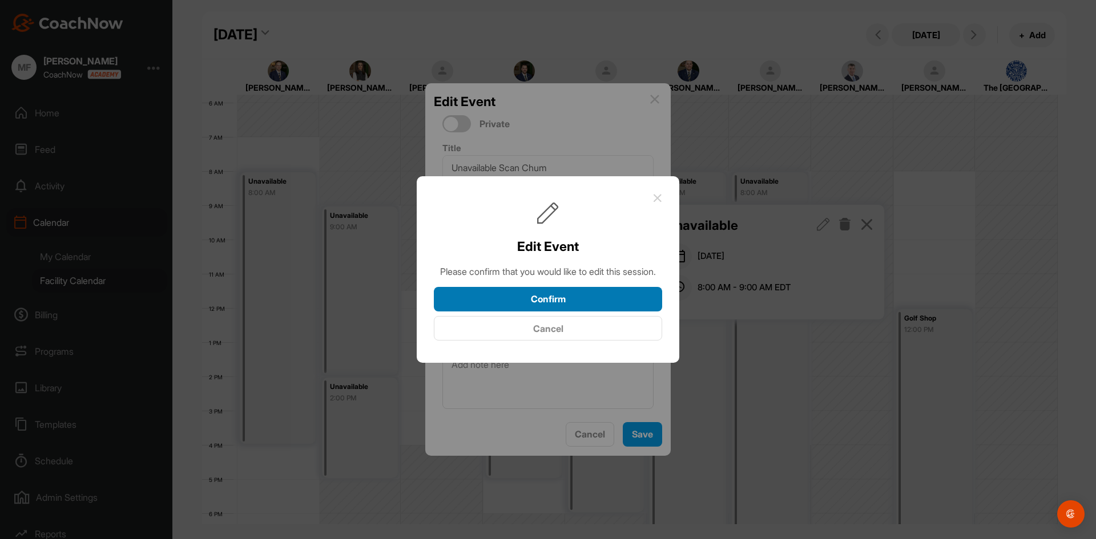
click at [551, 309] on button "Confirm" at bounding box center [548, 299] width 228 height 25
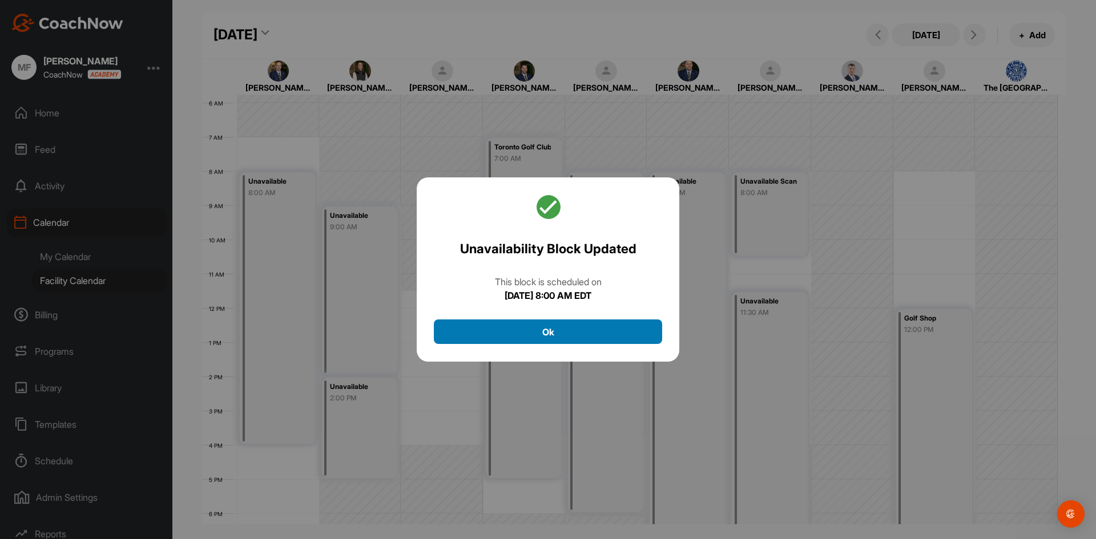
click at [546, 332] on button "Ok" at bounding box center [548, 332] width 228 height 25
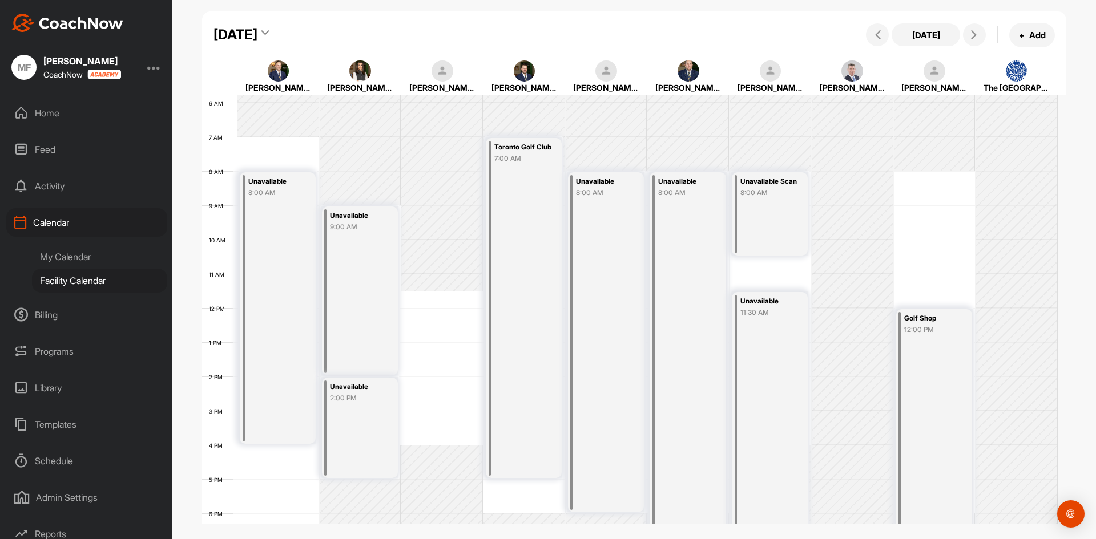
click at [789, 299] on div "Unavailable" at bounding box center [768, 301] width 56 height 13
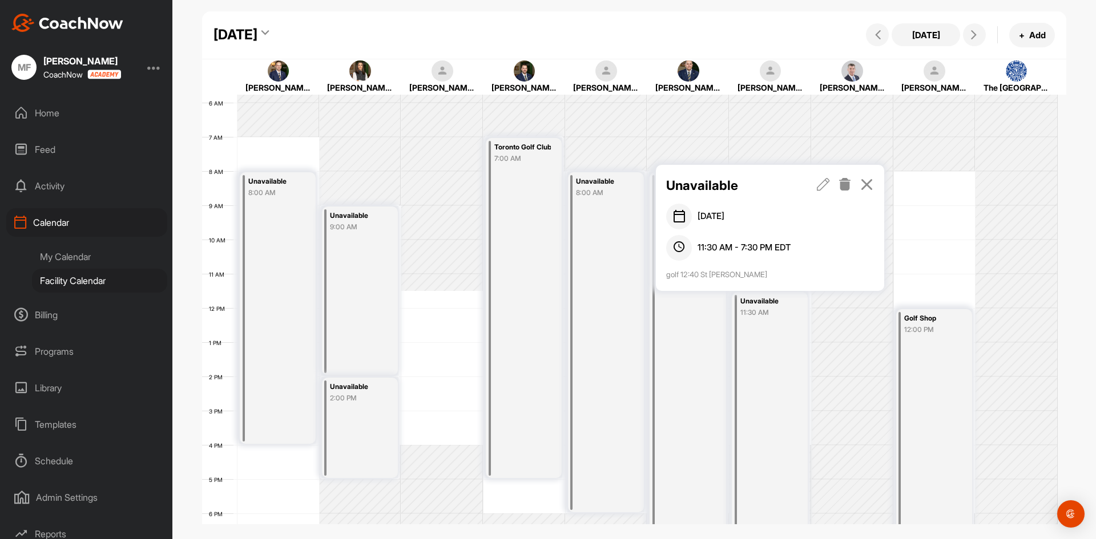
click at [822, 185] on icon at bounding box center [823, 184] width 13 height 13
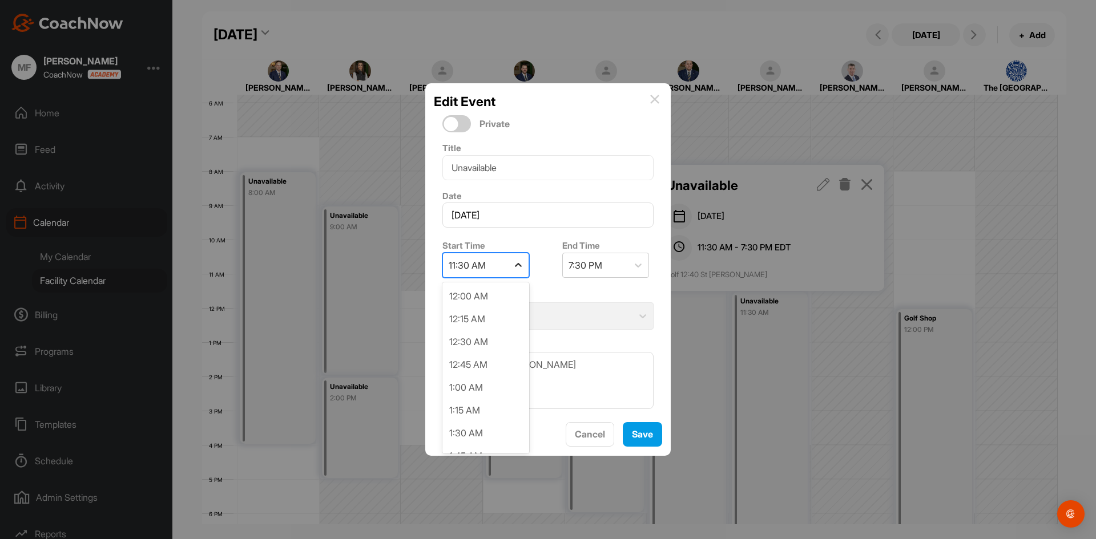
click at [519, 266] on icon at bounding box center [517, 265] width 11 height 11
click at [501, 438] on div "11:30 AM" at bounding box center [485, 434] width 87 height 23
click at [634, 436] on span "Save" at bounding box center [642, 434] width 21 height 11
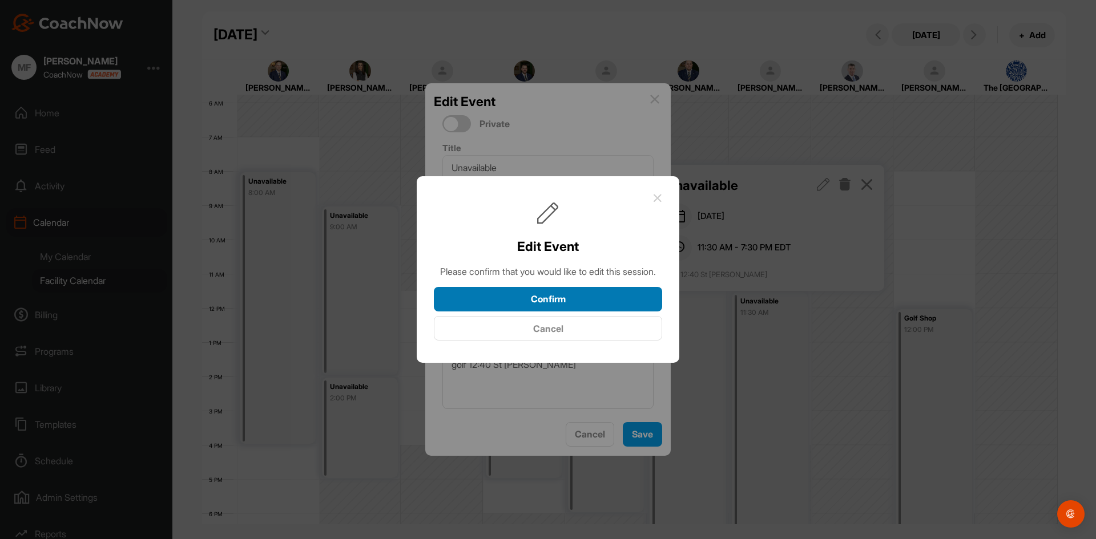
click at [539, 308] on button "Confirm" at bounding box center [548, 299] width 228 height 25
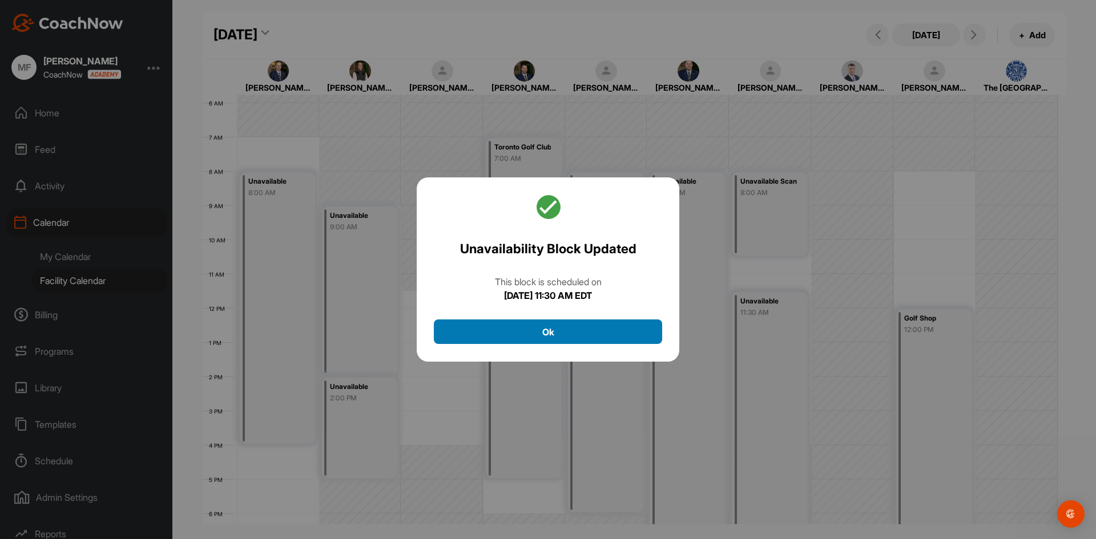
click at [548, 334] on button "Ok" at bounding box center [548, 332] width 228 height 25
